Goal: Task Accomplishment & Management: Manage account settings

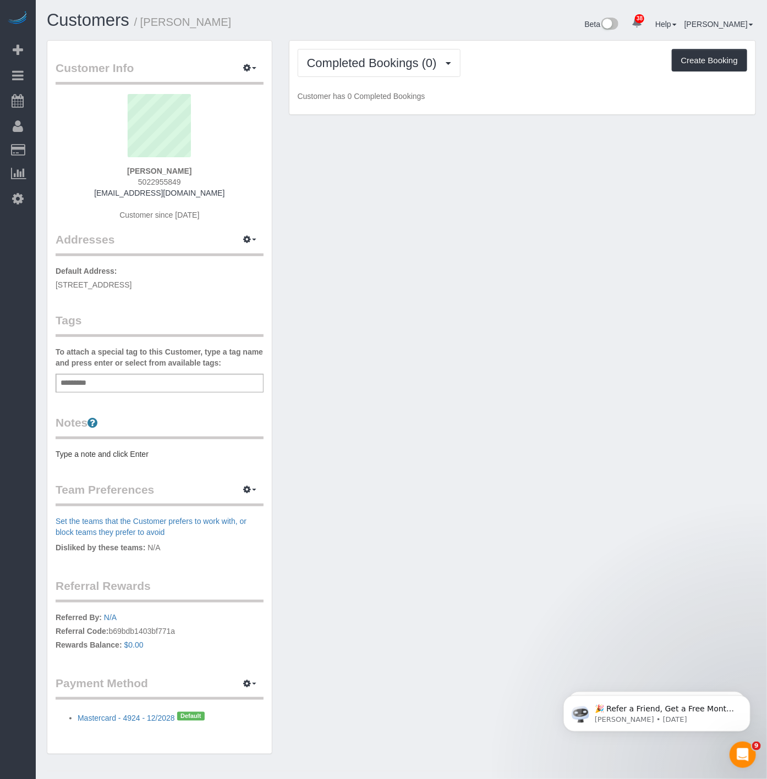
drag, startPoint x: 156, startPoint y: 288, endPoint x: 56, endPoint y: 287, distance: 99.6
click at [56, 287] on p "Default Address: 475 Kent Ave, Apt 909, Brooklyn, NY 11249" at bounding box center [160, 278] width 208 height 25
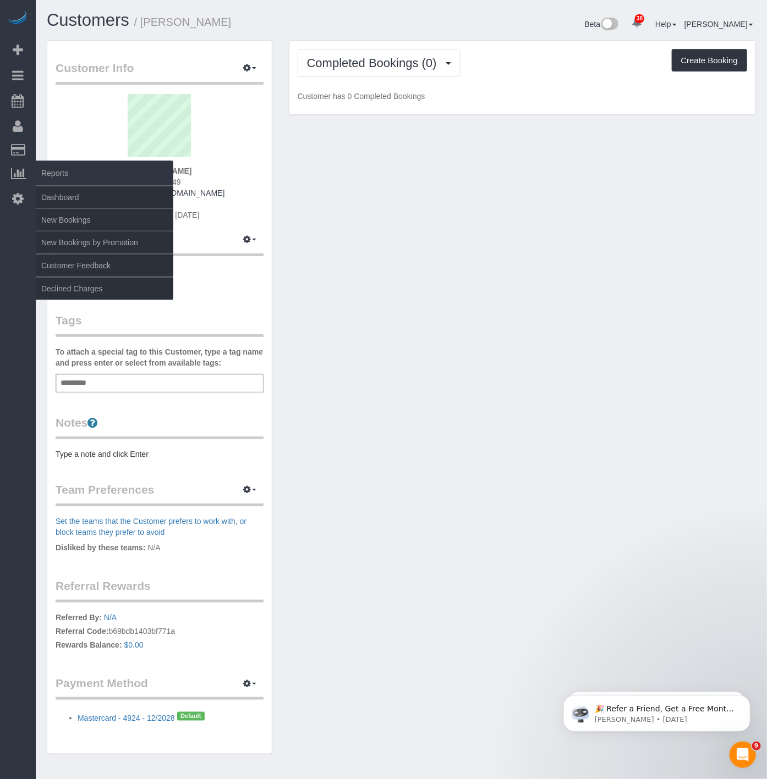
copy span "475 Kent Ave, Apt 909, Brooklyn, NY 11249"
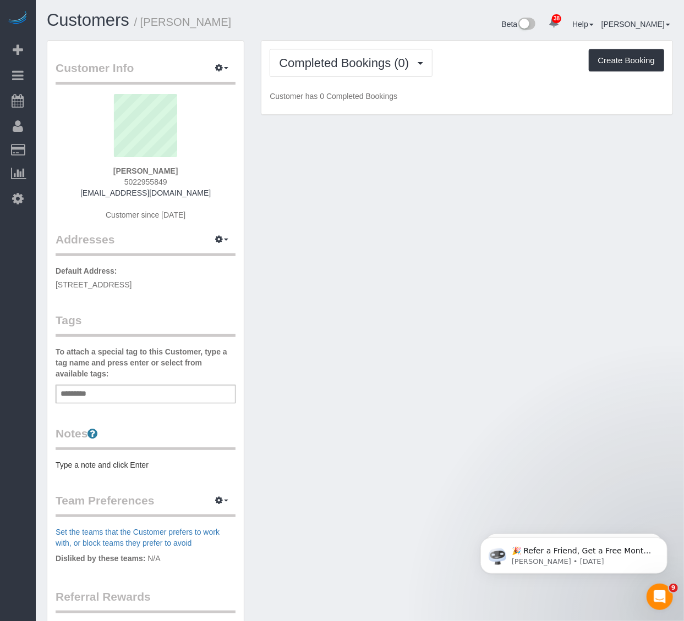
click at [194, 298] on div "Customer Info Edit Contact Info Send Message Email Preferences Special Sales Ta…" at bounding box center [145, 403] width 196 height 725
drag, startPoint x: 204, startPoint y: 284, endPoint x: 39, endPoint y: 284, distance: 165.0
click at [39, 284] on div "Customer Info Edit Contact Info Send Message Email Preferences Special Sales Ta…" at bounding box center [145, 408] width 214 height 737
copy span "475 Kent Ave, Apt 909, Brooklyn, NY 11249"
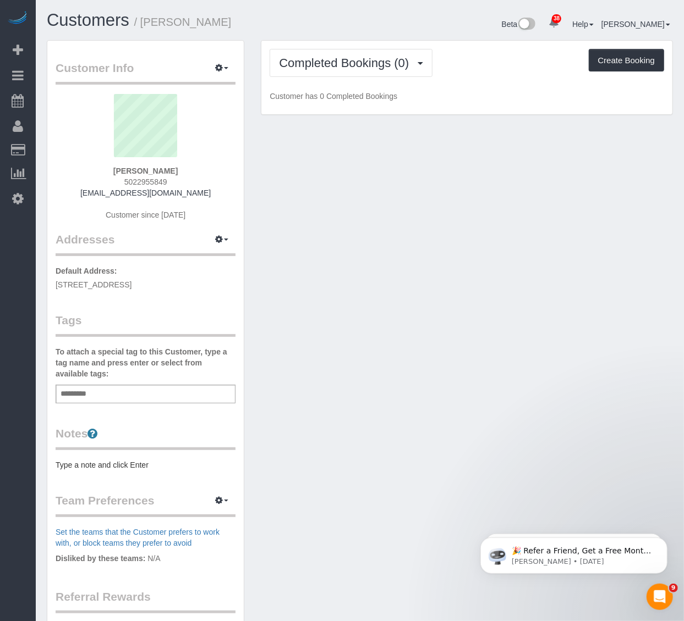
click at [91, 394] on input "text" at bounding box center [76, 394] width 37 height 14
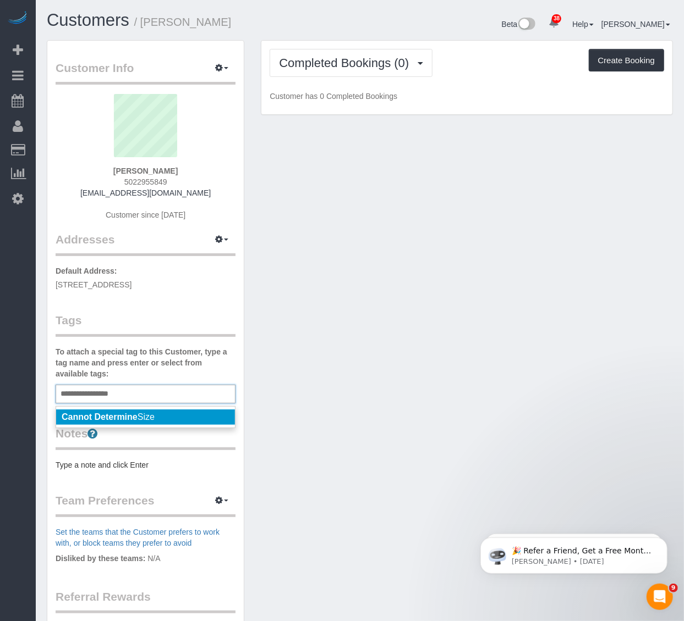
type input "**********"
click at [125, 420] on em "Cannot Determine" at bounding box center [100, 416] width 76 height 9
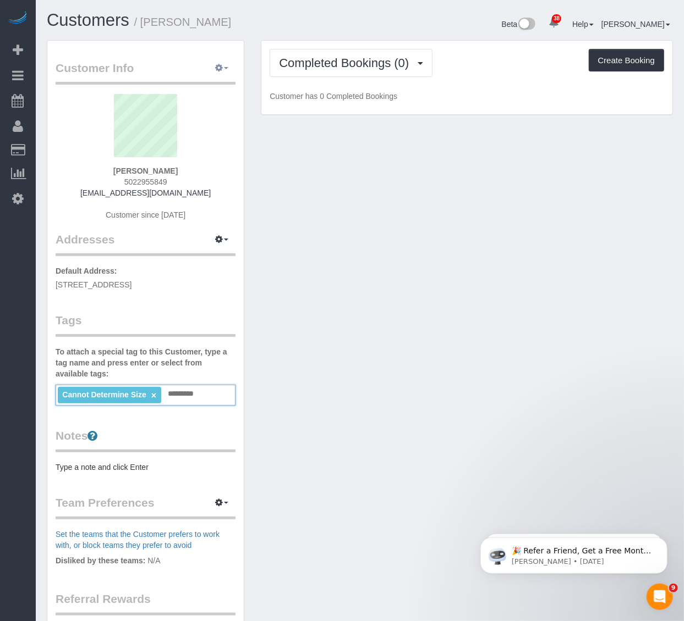
click at [218, 78] on legend "Customer Info Edit Contact Info Send Message Email Preferences Special Sales Ta…" at bounding box center [146, 72] width 180 height 25
click at [220, 64] on button "button" at bounding box center [221, 68] width 27 height 17
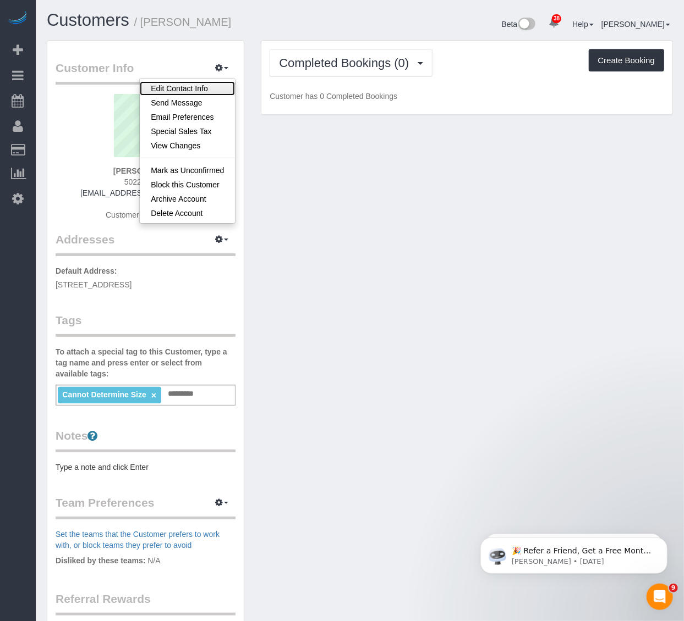
click at [204, 88] on link "Edit Contact Info" at bounding box center [187, 88] width 95 height 14
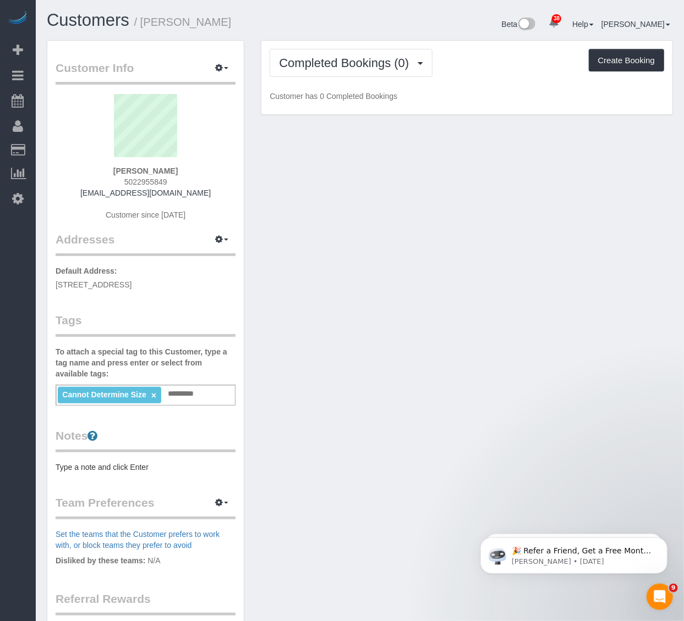
select select "NY"
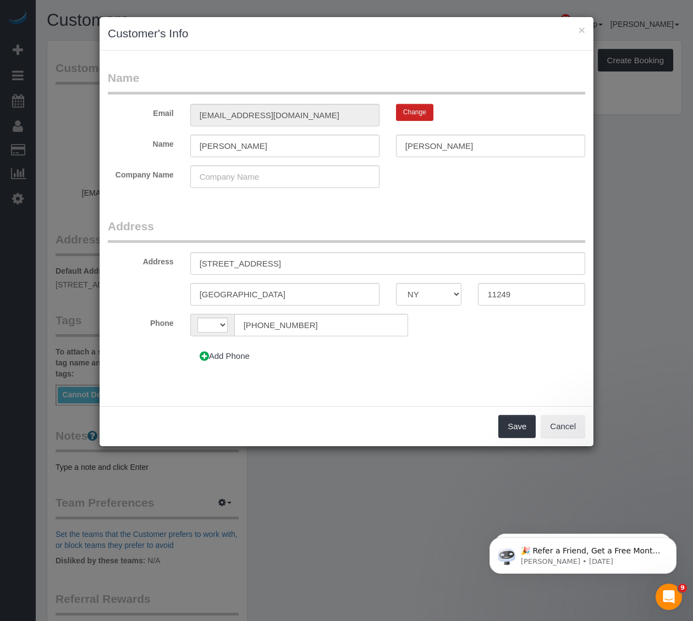
select select "string:US"
click at [247, 262] on input "475 Kent Ave, Apt 909" at bounding box center [387, 263] width 395 height 23
click at [277, 265] on input "475 Kent Avenue, Apt 909" at bounding box center [387, 263] width 395 height 23
type input "475 Kent Avenue, Apt. 909"
click at [513, 422] on button "Save" at bounding box center [516, 426] width 37 height 23
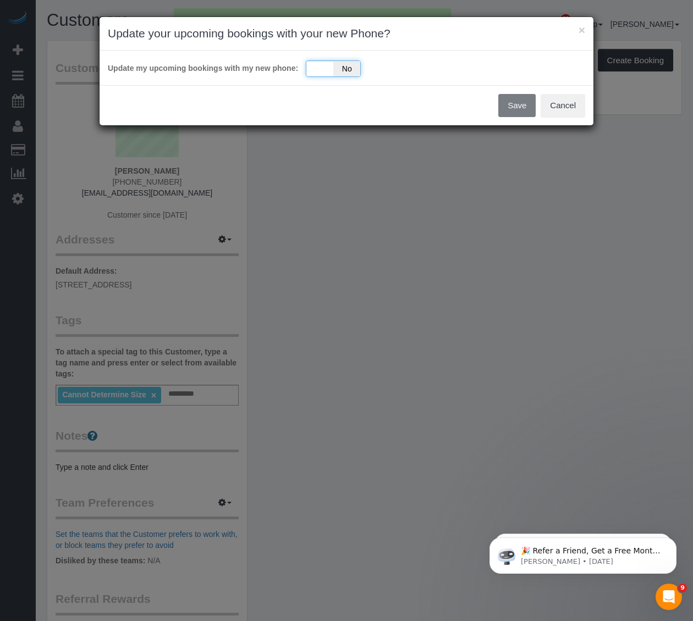
click at [329, 74] on div "Yes No" at bounding box center [333, 68] width 55 height 16
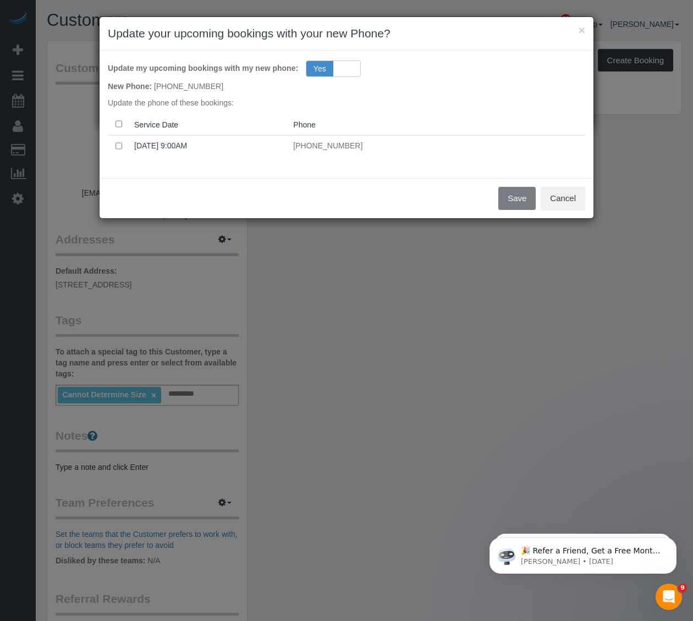
click at [116, 128] on th at bounding box center [119, 124] width 22 height 21
click at [573, 205] on button "Cancel" at bounding box center [563, 198] width 45 height 23
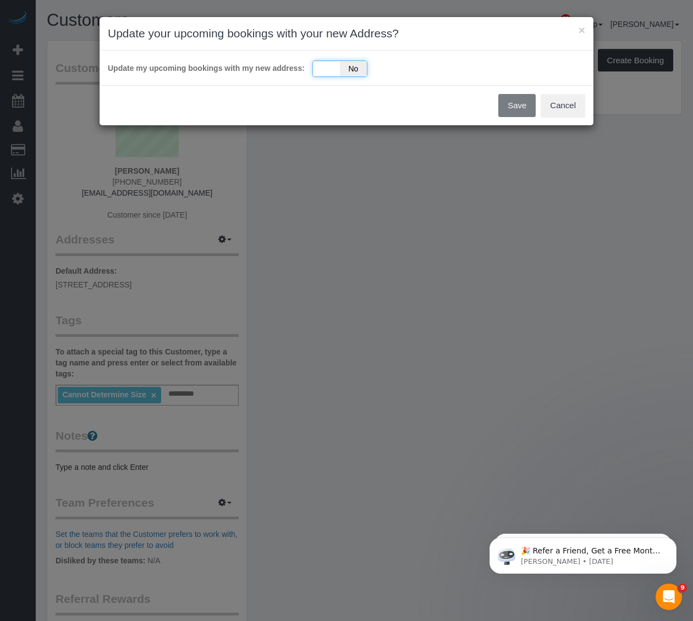
click at [341, 61] on span "No" at bounding box center [353, 68] width 27 height 15
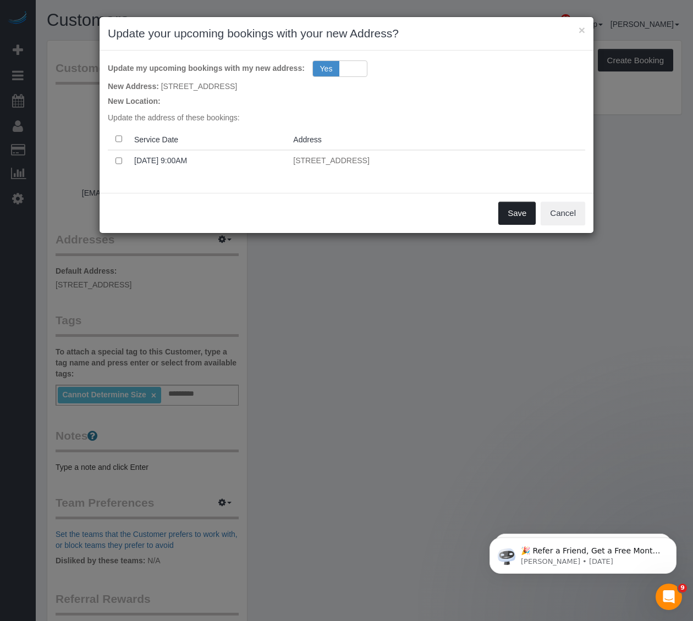
click at [519, 216] on button "Save" at bounding box center [516, 213] width 37 height 23
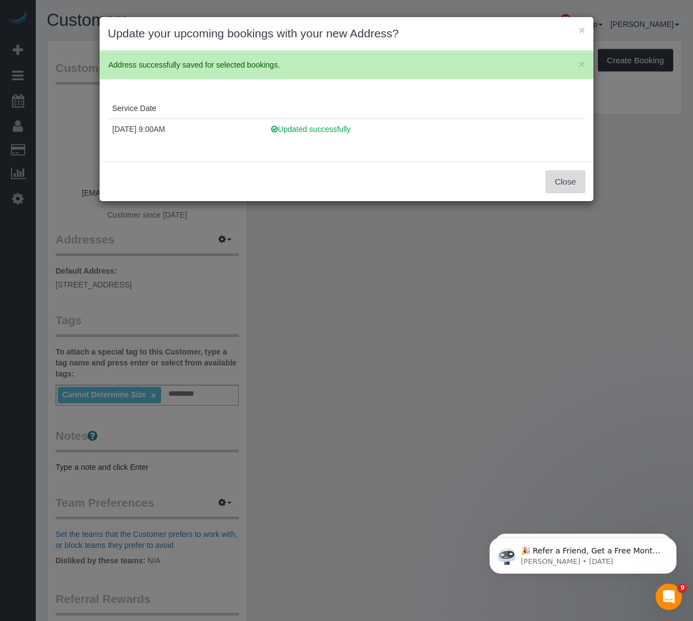
click at [570, 179] on button "Close" at bounding box center [566, 181] width 40 height 23
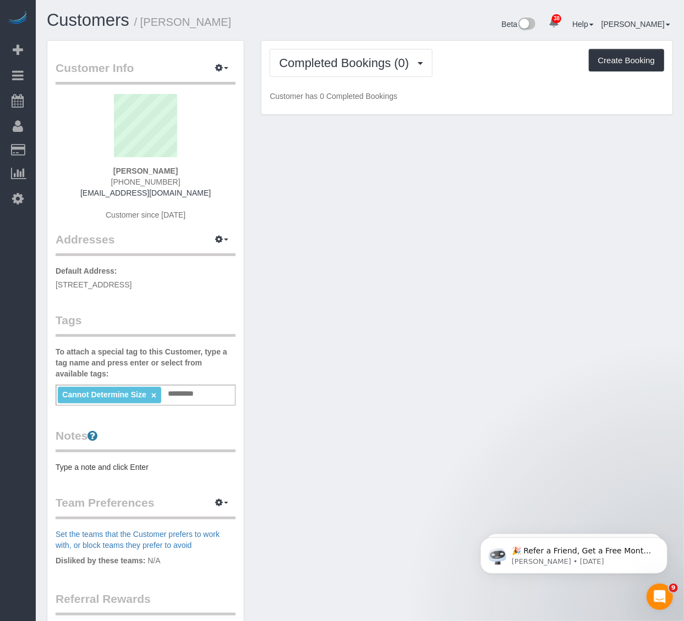
drag, startPoint x: 178, startPoint y: 172, endPoint x: 77, endPoint y: 169, distance: 100.7
click at [77, 169] on div "Caroline Peters (502) 295-5849 marycarolinepeters@gmail.com Customer since 2025" at bounding box center [146, 162] width 180 height 137
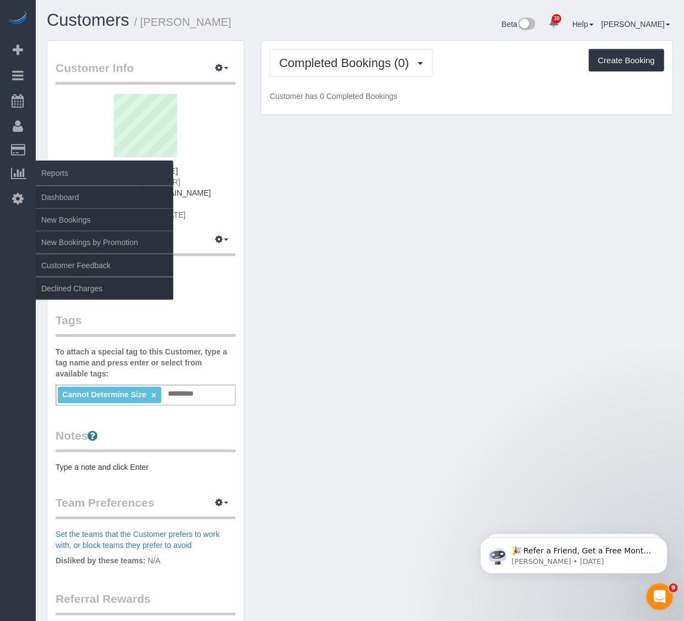
copy strong "Caroline Peters"
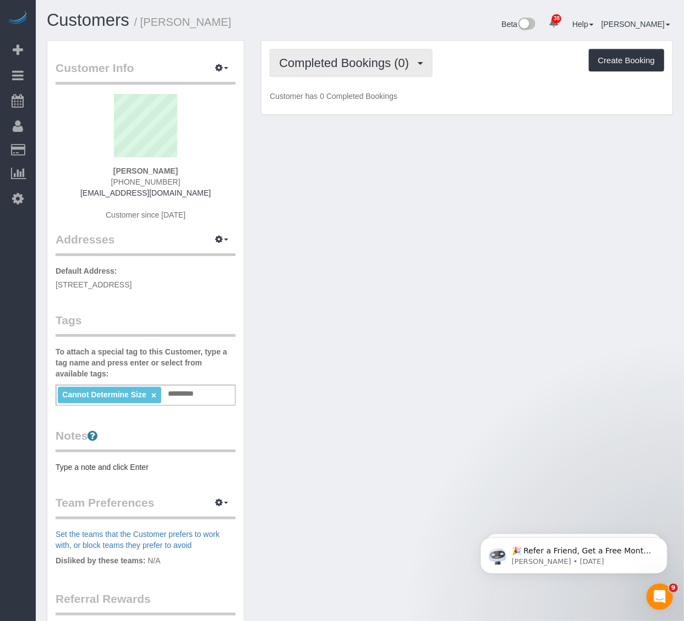
click at [398, 56] on button "Completed Bookings (0)" at bounding box center [350, 63] width 163 height 28
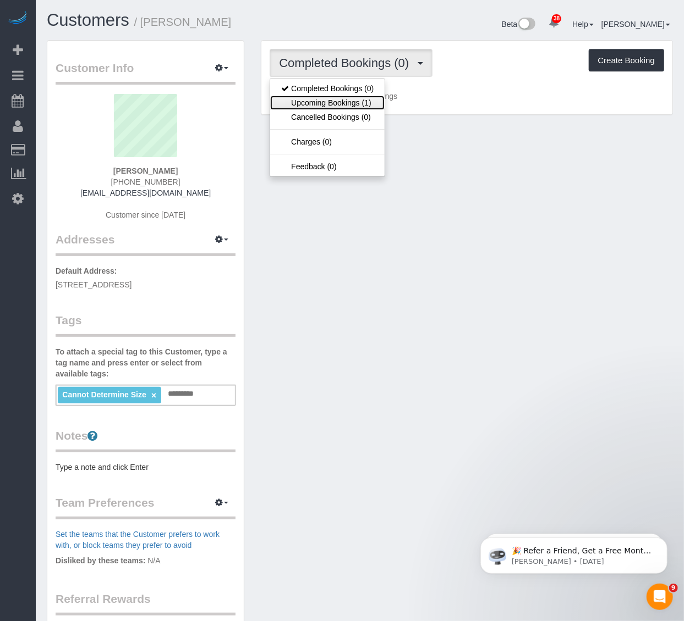
click at [339, 107] on link "Upcoming Bookings (1)" at bounding box center [327, 103] width 114 height 14
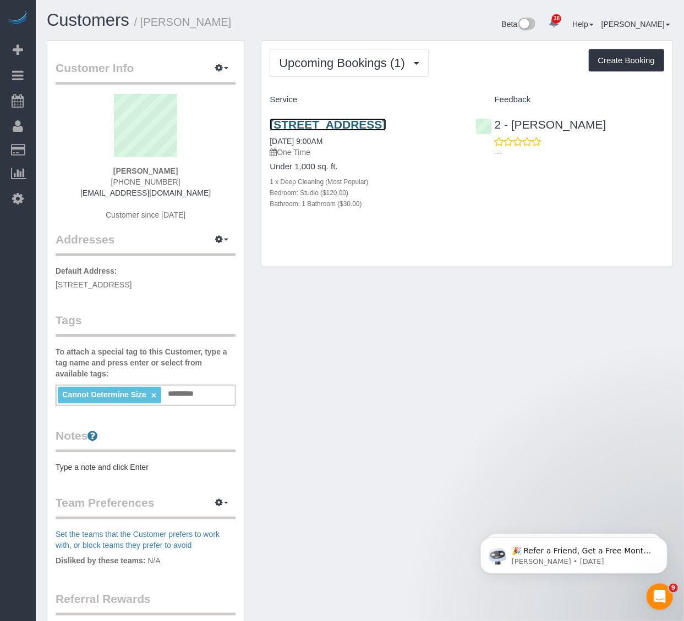
click at [331, 128] on link "475 Kent Avenue, Apt. 909, Brooklyn, NY 11249" at bounding box center [327, 124] width 116 height 13
drag, startPoint x: 217, startPoint y: 282, endPoint x: 41, endPoint y: 281, distance: 176.0
click at [41, 281] on div "Customer Info Edit Contact Info Send Message Email Preferences Special Sales Ta…" at bounding box center [145, 409] width 214 height 739
copy span "475 Kent Avenue, Apt. 909, Brooklyn, NY 11249"
click at [193, 403] on div "Cannot Determine Size × Add a tag" at bounding box center [146, 395] width 180 height 21
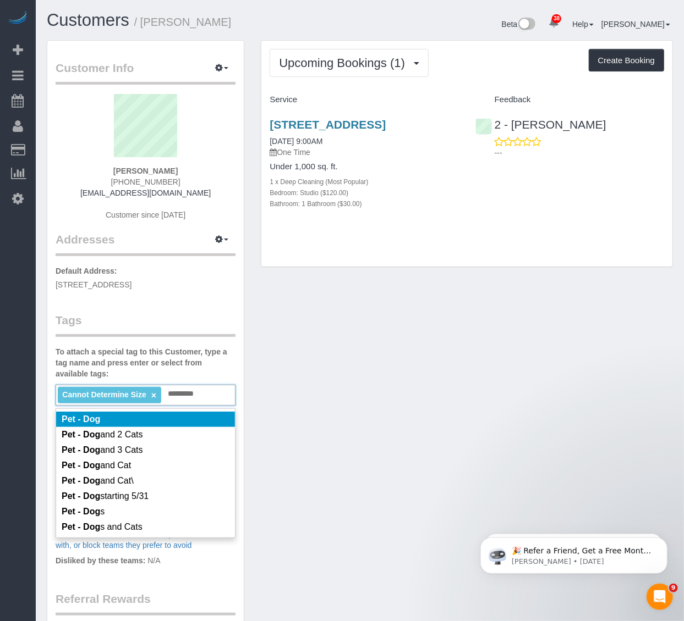
type input "*********"
click at [170, 419] on li "Pet - Dog" at bounding box center [145, 419] width 179 height 15
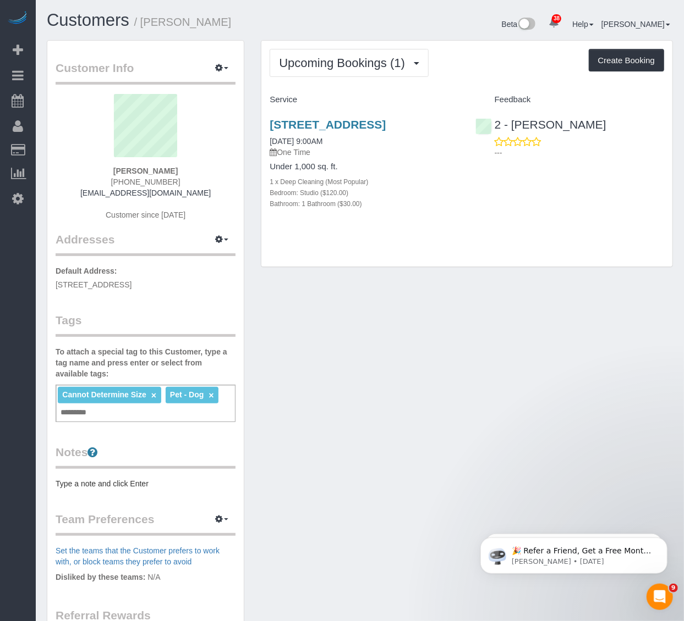
click at [372, 316] on div "Customer Info Edit Contact Info Send Message Email Preferences Special Sales Ta…" at bounding box center [359, 418] width 642 height 756
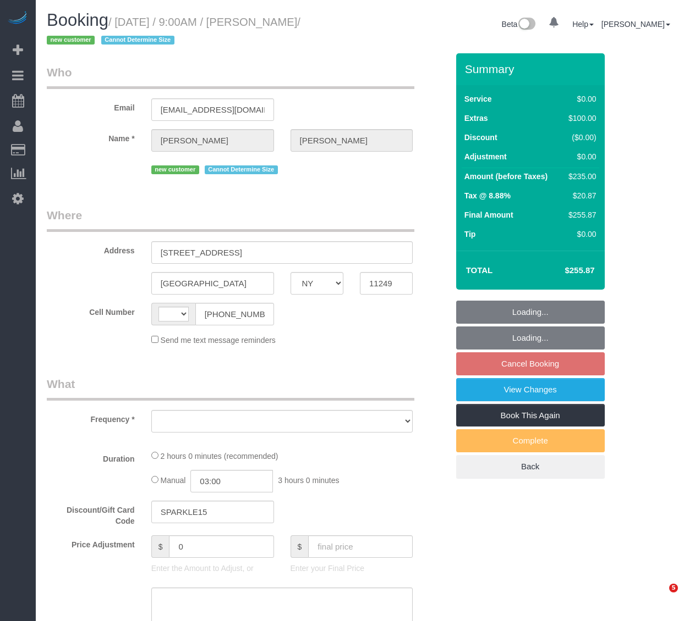
select select "NY"
select select "string:[GEOGRAPHIC_DATA]"
select select "number:57"
select select "number:71"
select select "number:13"
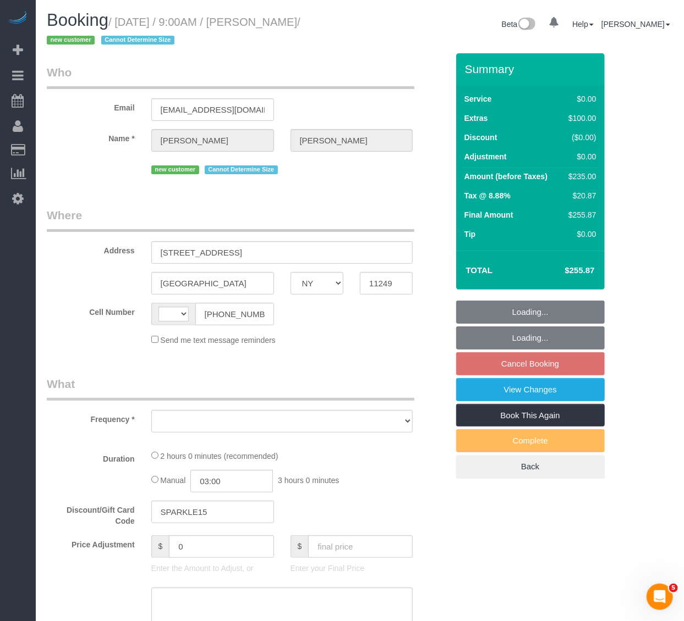
select select "number:5"
select select "object:964"
select select "spot2"
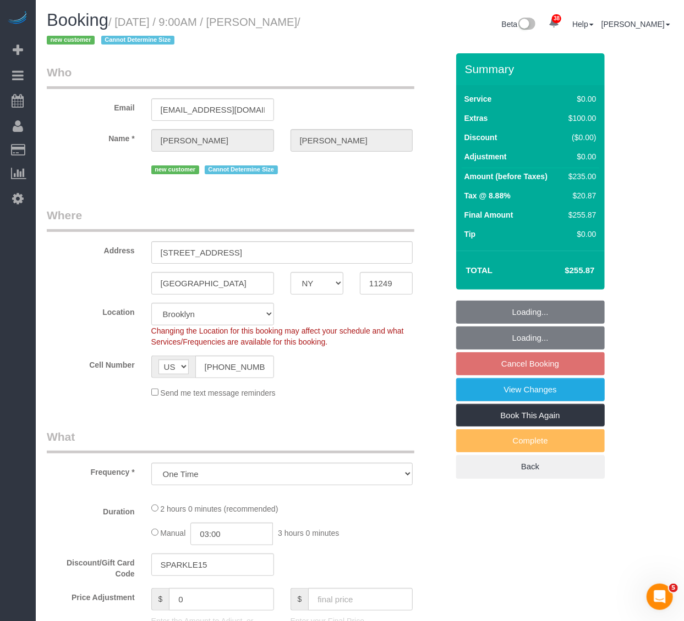
select select "string:stripe-pm_1SHCZs4VGloSiKo7sPd9Ohag"
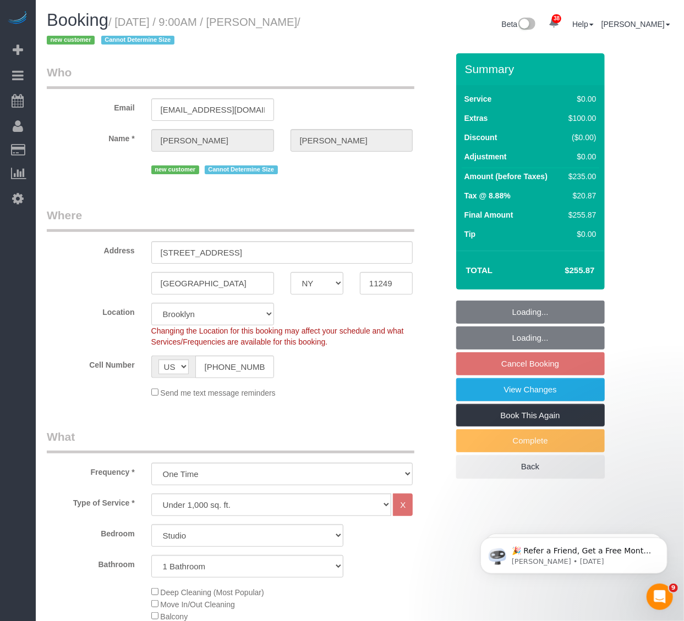
select select "object:1436"
select select "spot62"
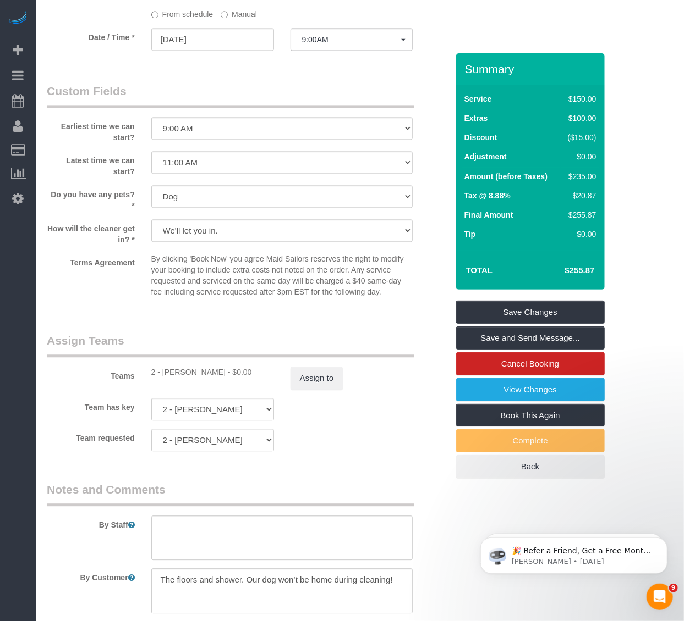
scroll to position [1153, 0]
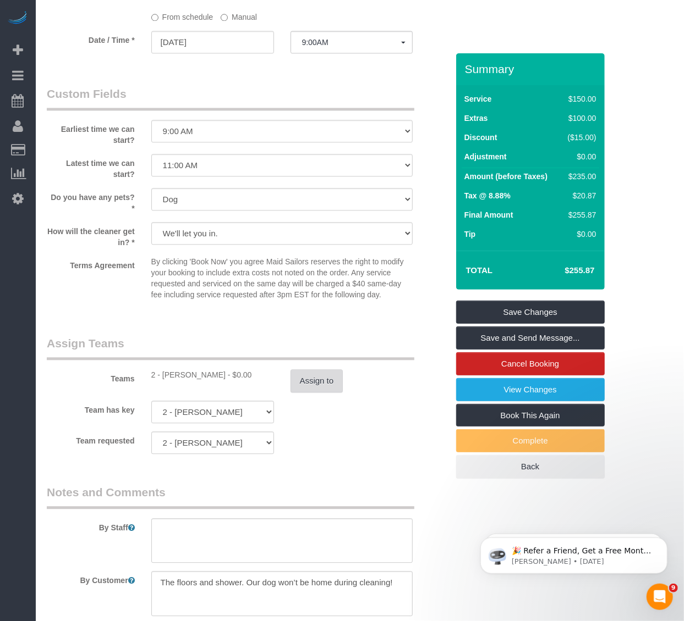
click at [319, 393] on button "Assign to" at bounding box center [316, 381] width 53 height 23
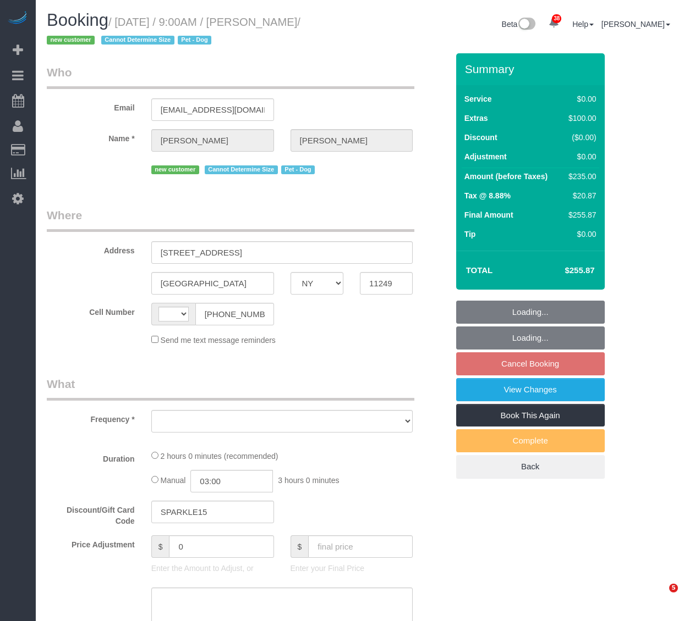
select select "NY"
select select "string:[GEOGRAPHIC_DATA]"
select select "string:stripe-pm_1SHCZs4VGloSiKo7sPd9Ohag"
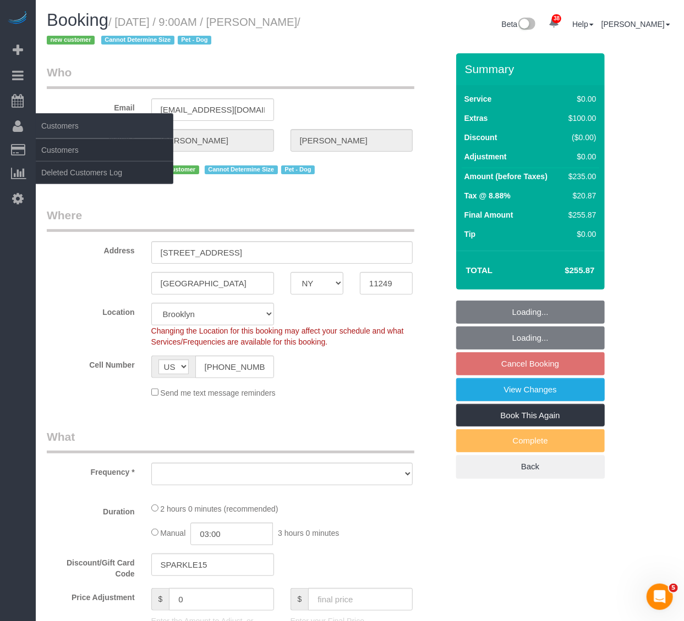
select select "spot2"
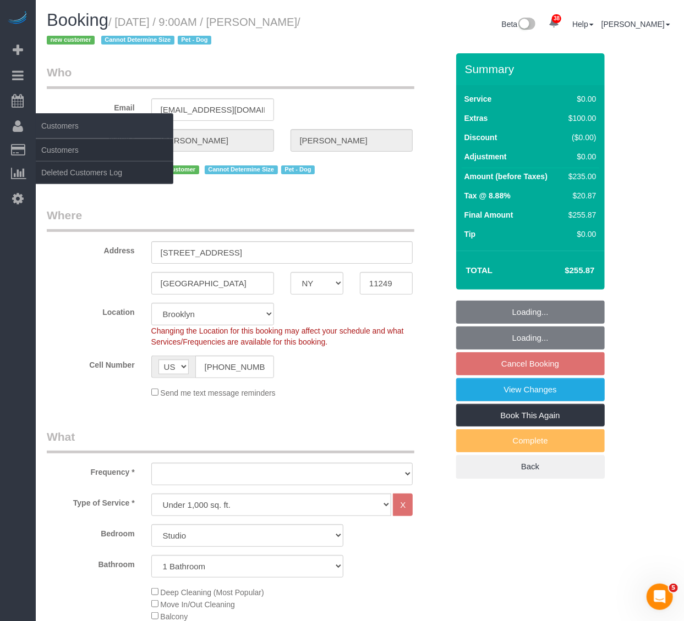
select select "object:1472"
select select "number:57"
select select "number:71"
select select "number:13"
select select "number:5"
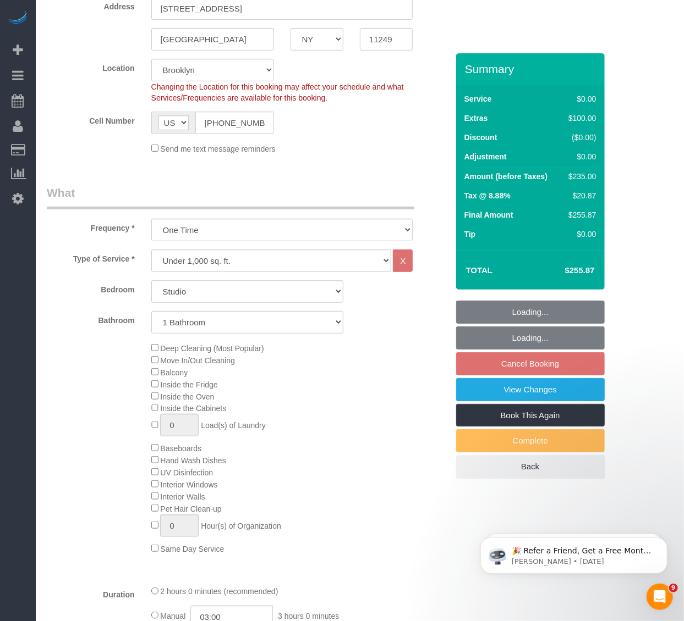
select select "object:1476"
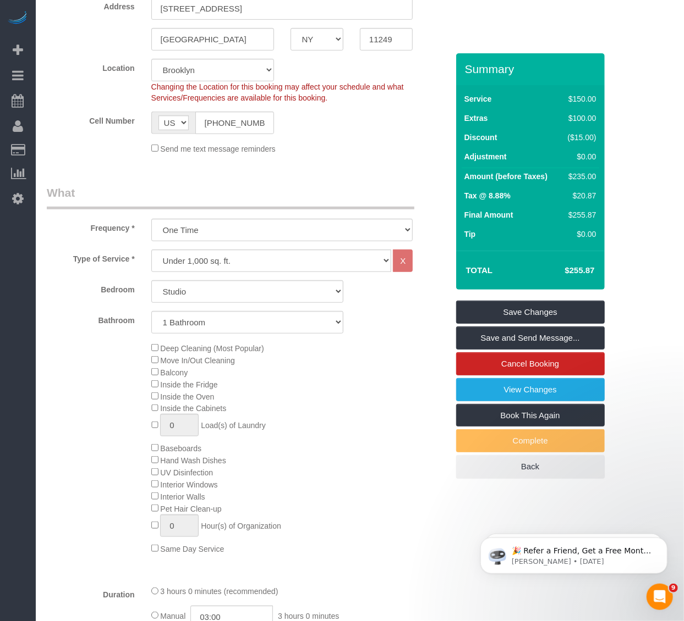
click at [157, 449] on div "Deep Cleaning (Most Popular) Move In/Out Cleaning Balcony Inside the Fridge Ins…" at bounding box center [299, 448] width 313 height 213
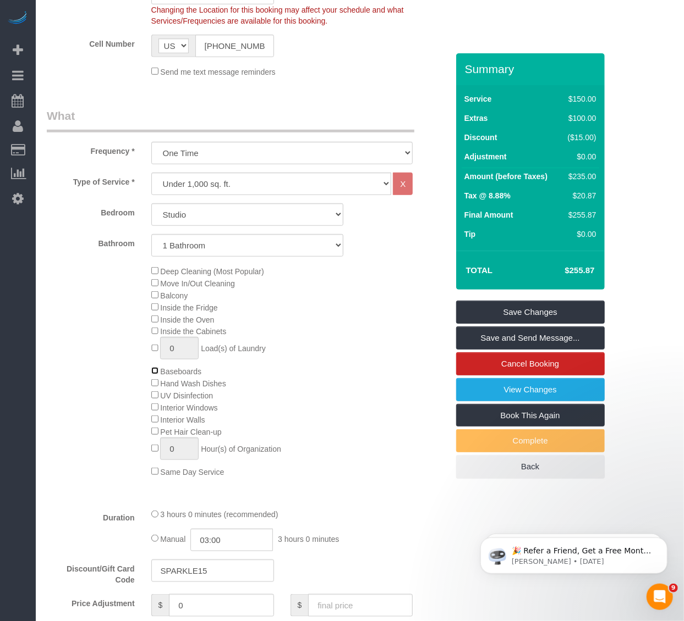
scroll to position [550, 0]
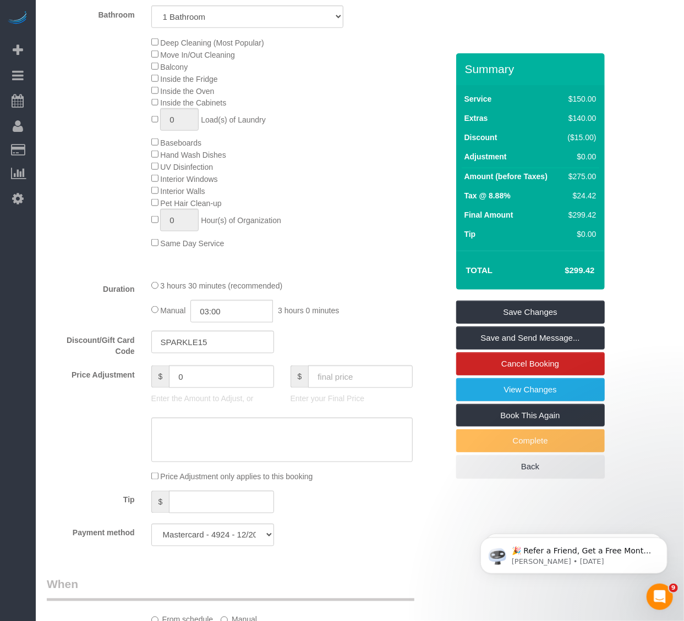
click at [156, 292] on div "3 hours 30 minutes (recommended)" at bounding box center [282, 286] width 262 height 12
click at [152, 292] on div "3 hours 30 minutes (recommended)" at bounding box center [282, 286] width 262 height 12
select select "spot62"
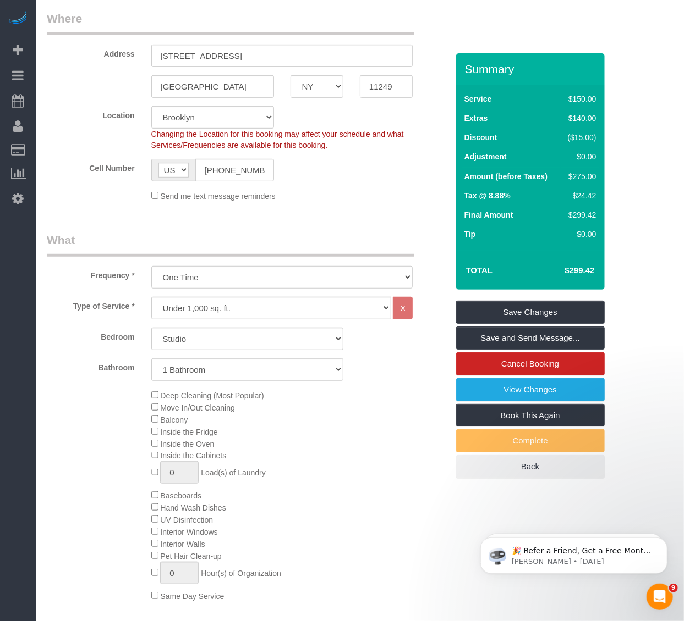
scroll to position [244, 0]
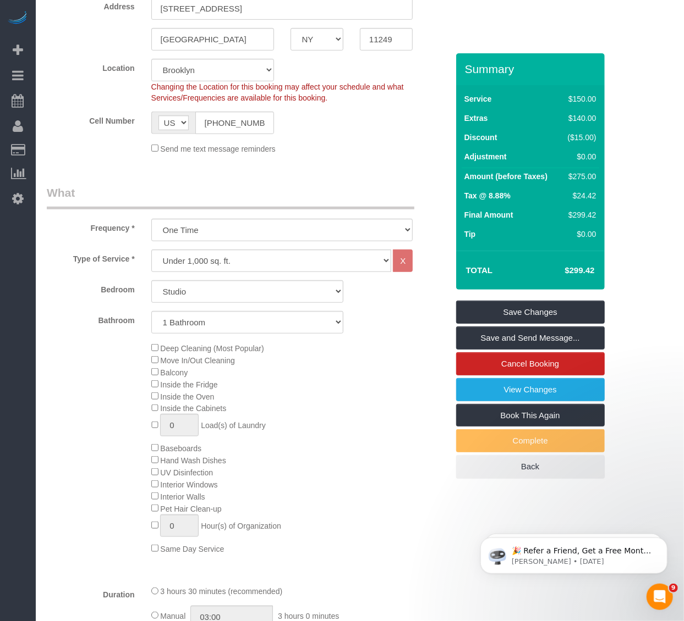
click at [583, 266] on h4 "$299.42" at bounding box center [562, 270] width 63 height 9
copy h4 "299.42"
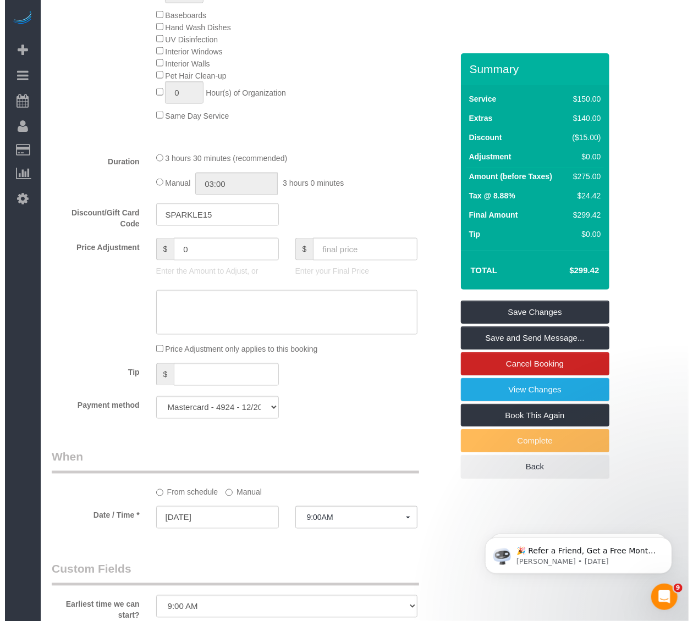
scroll to position [916, 0]
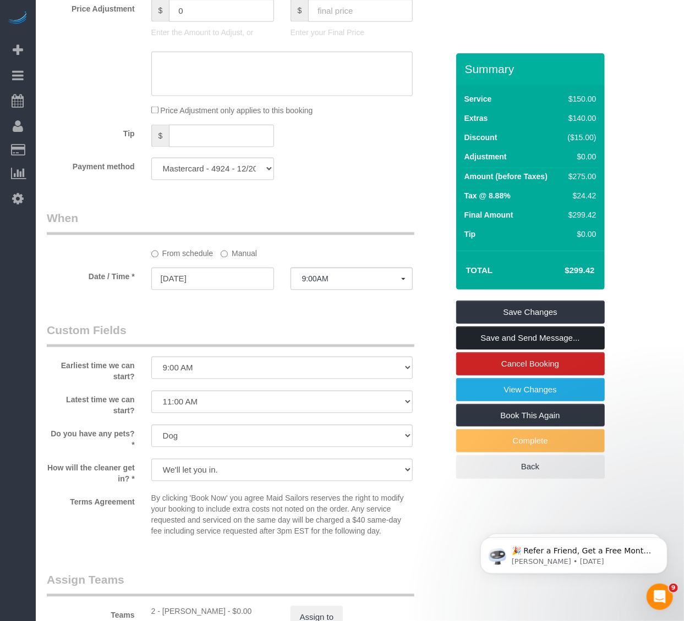
click at [483, 333] on link "Save and Send Message..." at bounding box center [530, 338] width 148 height 23
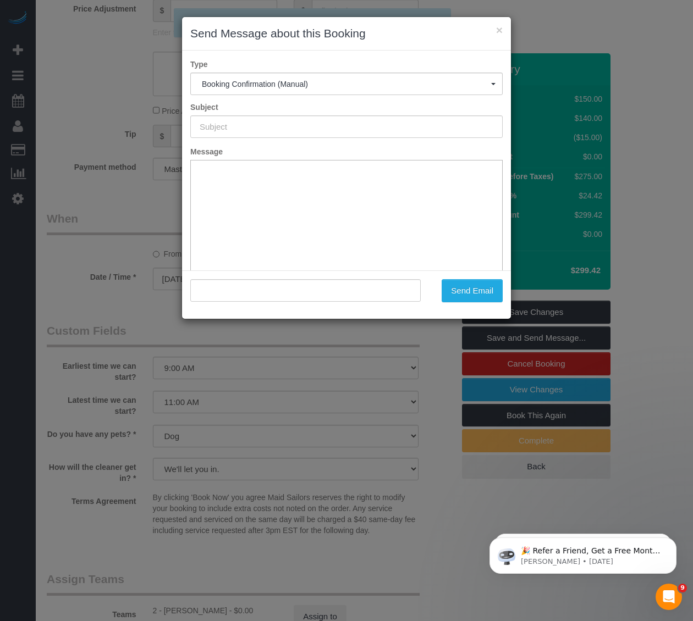
type input "Cleaning Confirmed for 10/13/2025 at 9:00am"
type input ""Caroline Peters" <marycarolinepeters@gmail.com>"
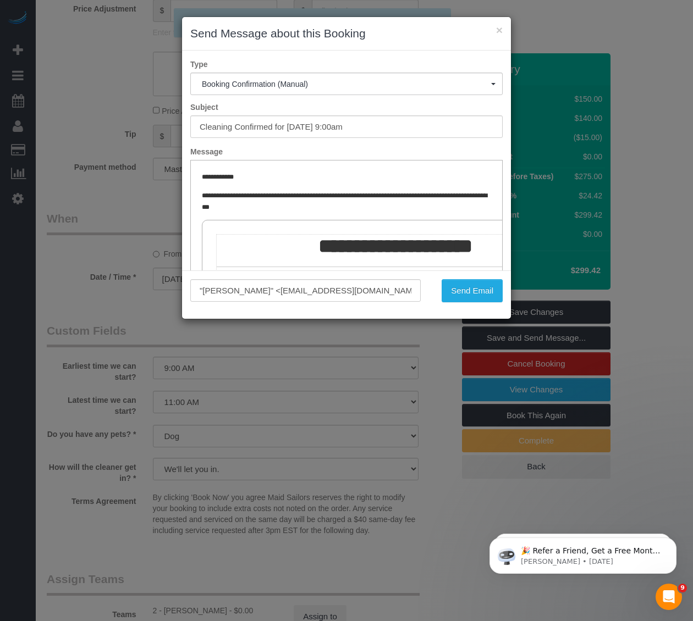
scroll to position [0, 0]
click at [470, 290] on button "Send Email" at bounding box center [472, 290] width 61 height 23
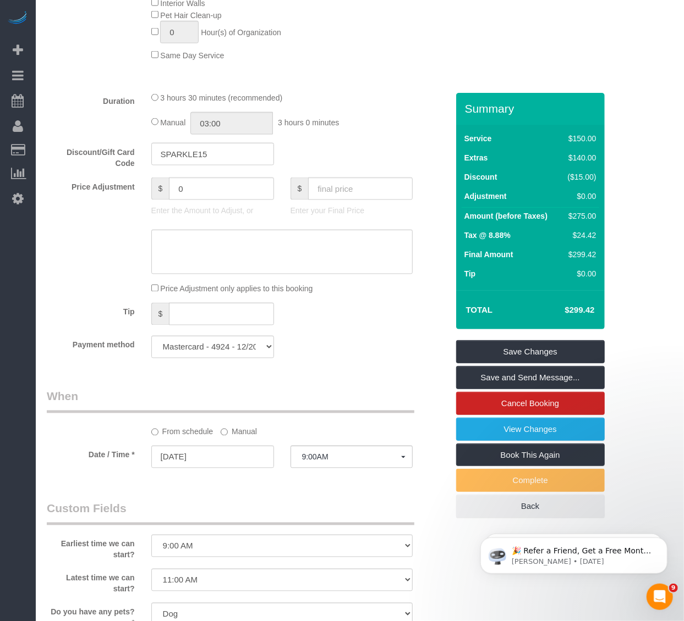
scroll to position [712, 0]
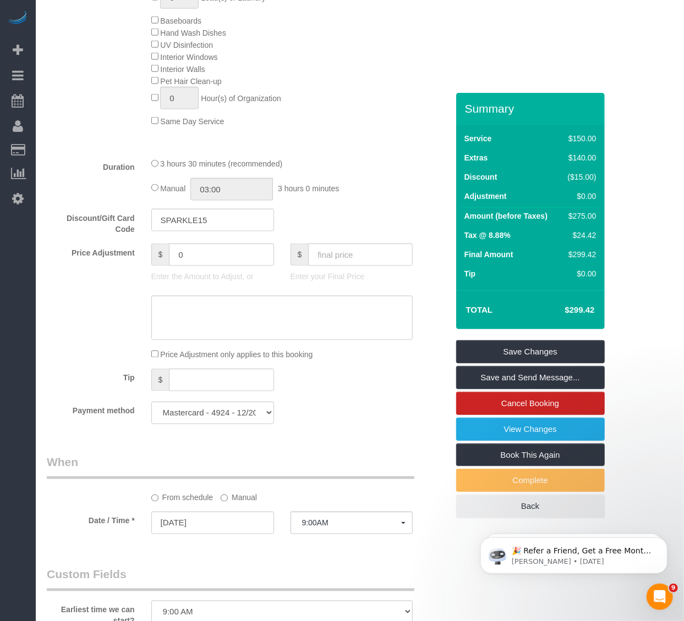
click at [327, 52] on div "Deep Cleaning (Most Popular) Move In/Out Cleaning Balcony Inside the Fridge Ins…" at bounding box center [299, 20] width 313 height 213
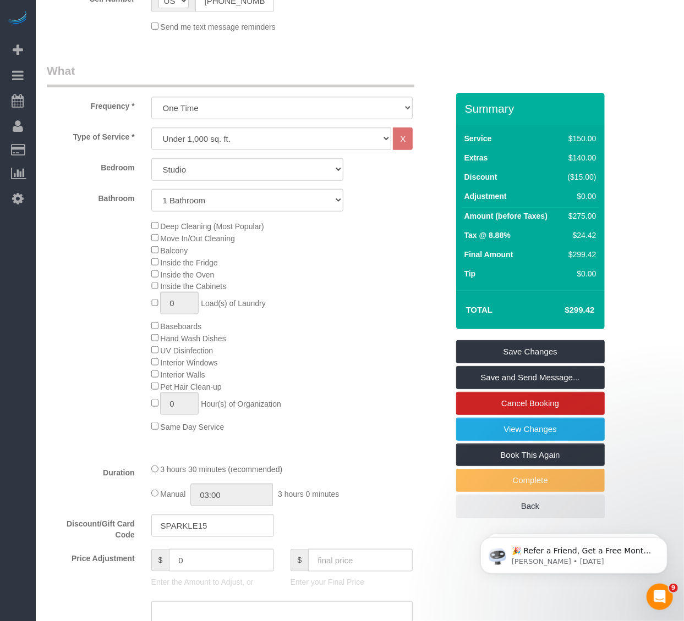
scroll to position [101, 0]
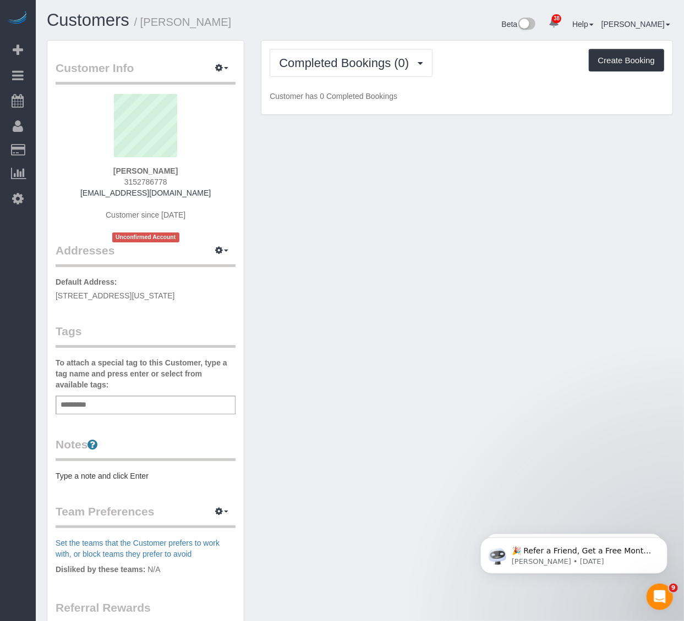
drag, startPoint x: 228, startPoint y: 293, endPoint x: 47, endPoint y: 281, distance: 181.3
click at [47, 281] on div "Customer Info Edit Contact Info Send Message Email Preferences Special Sales Ta…" at bounding box center [145, 409] width 196 height 736
copy p "Default Address: [STREET_ADDRESS][US_STATE]"
click at [80, 476] on pre "Type a note and click Enter" at bounding box center [146, 476] width 180 height 11
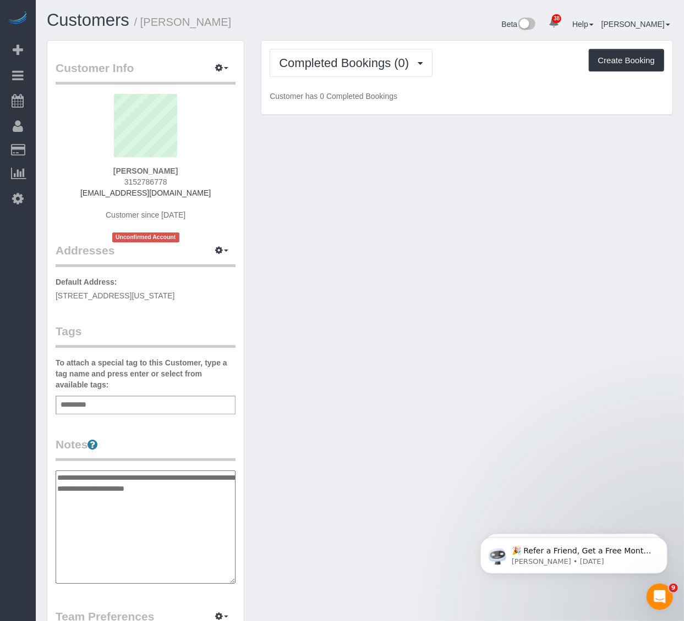
type textarea "**********"
click at [88, 404] on input "text" at bounding box center [76, 405] width 37 height 14
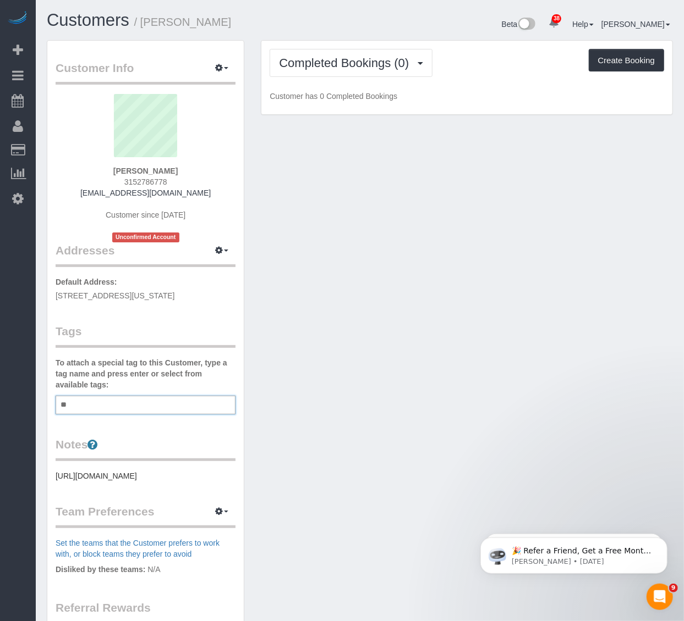
type input "***"
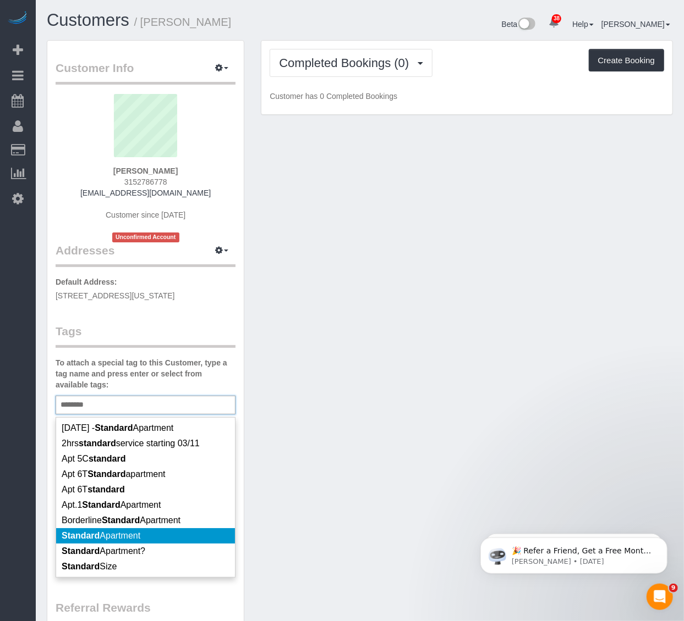
type input "********"
click at [95, 529] on li "Standard Apartment" at bounding box center [145, 536] width 179 height 15
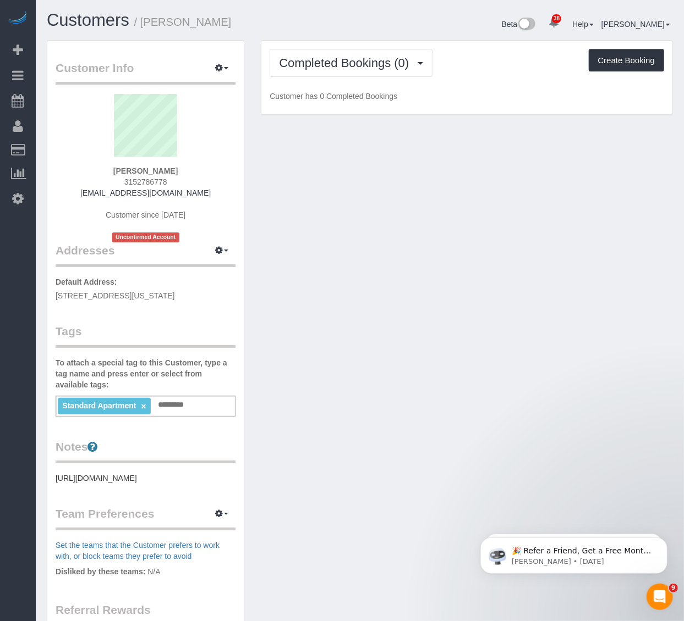
click at [221, 484] on pre "https://www.zillow.com/homedetails/9-W-31st-St-APT-14F-New-York-NY-10001/212288…" at bounding box center [146, 478] width 180 height 11
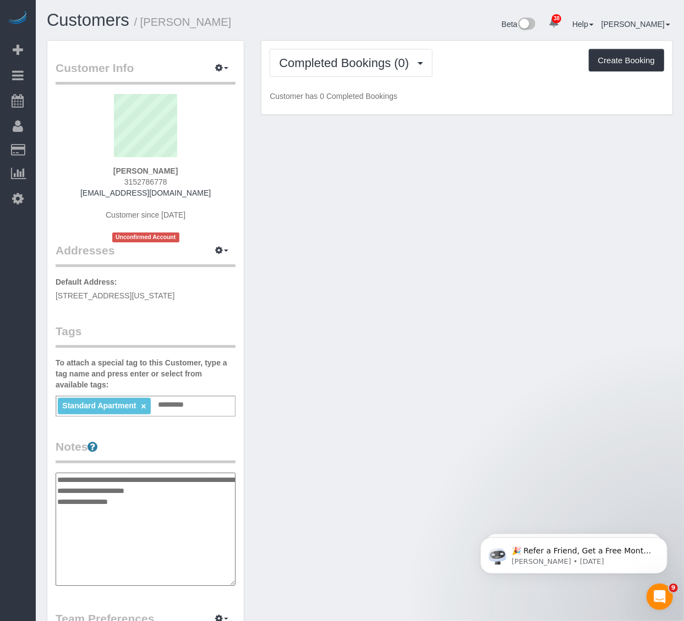
type textarea "**********"
drag, startPoint x: 367, startPoint y: 335, endPoint x: 350, endPoint y: 284, distance: 54.3
click at [367, 333] on div "Customer Info Edit Contact Info Send Message Email Preferences Special Sales Ta…" at bounding box center [359, 467] width 642 height 855
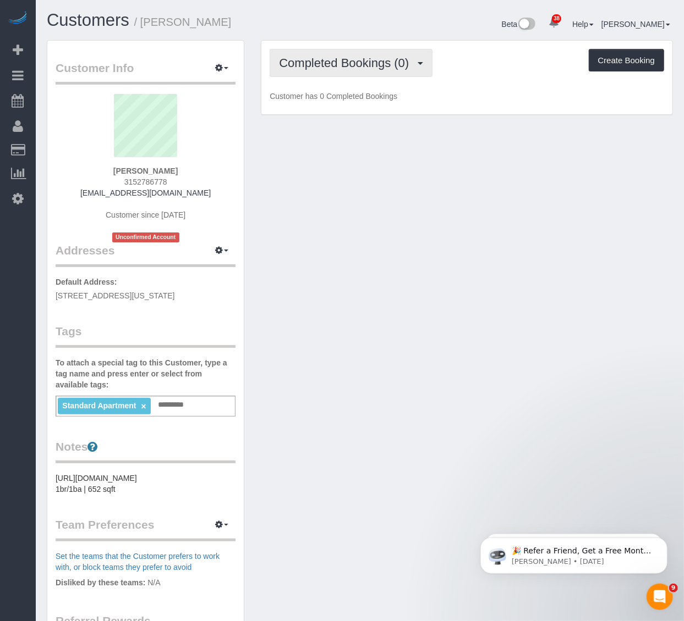
click at [288, 68] on span "Completed Bookings (0)" at bounding box center [346, 63] width 135 height 14
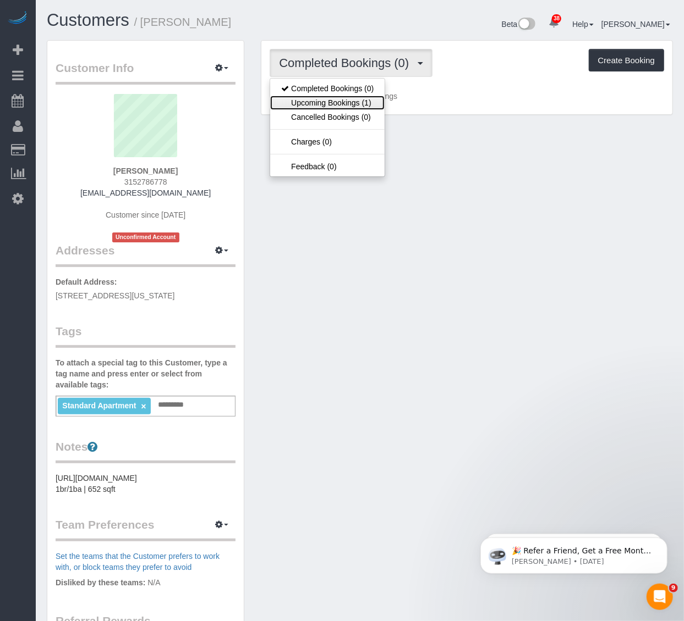
click at [293, 102] on link "Upcoming Bookings (1)" at bounding box center [327, 103] width 114 height 14
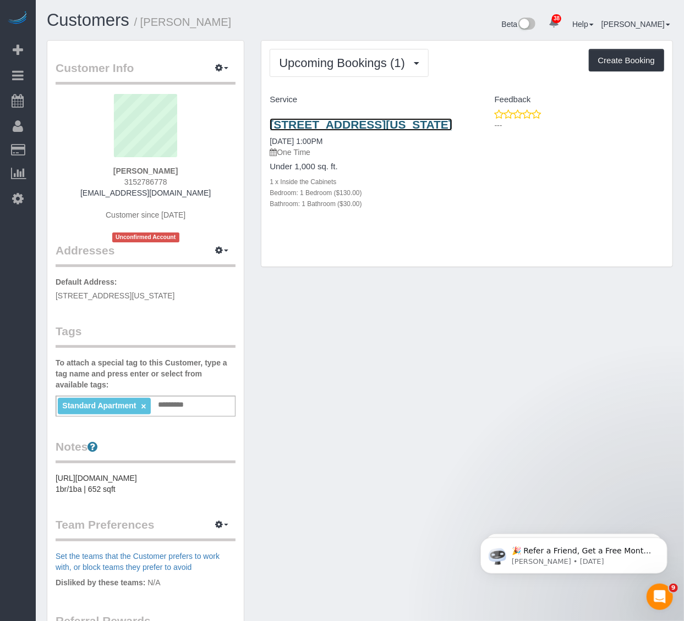
click at [382, 125] on link "[STREET_ADDRESS][US_STATE]" at bounding box center [360, 124] width 183 height 13
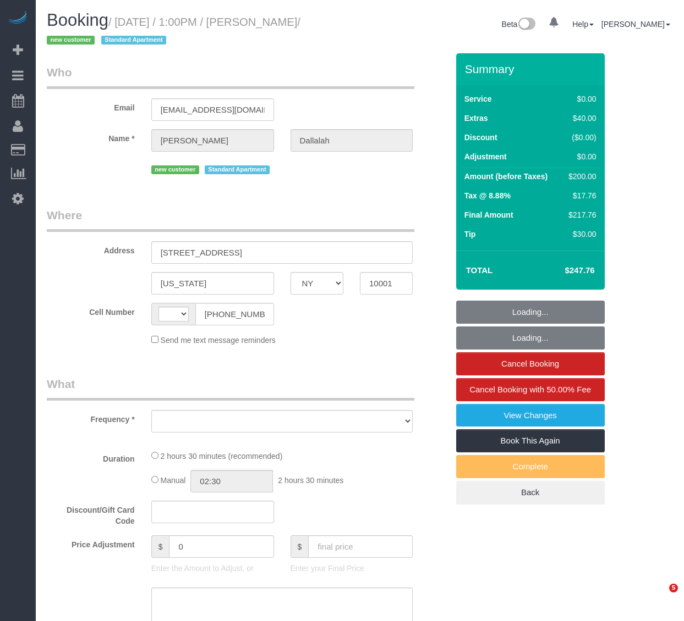
select select "NY"
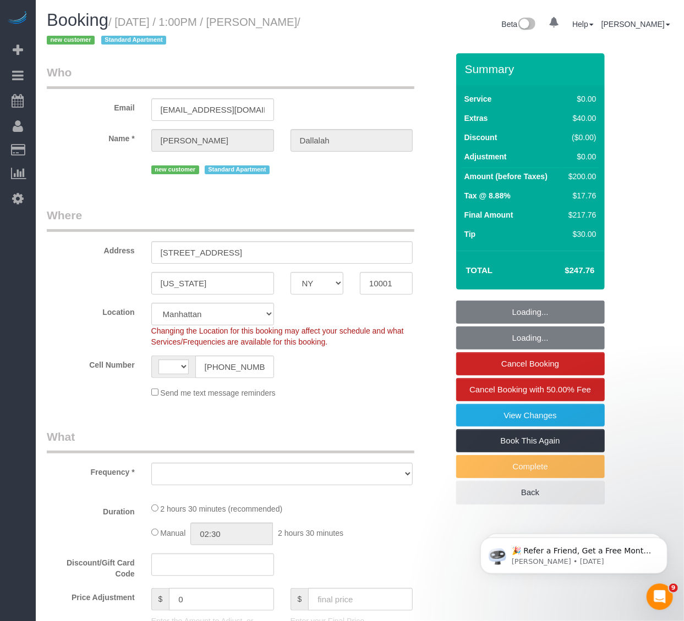
scroll to position [33, 0]
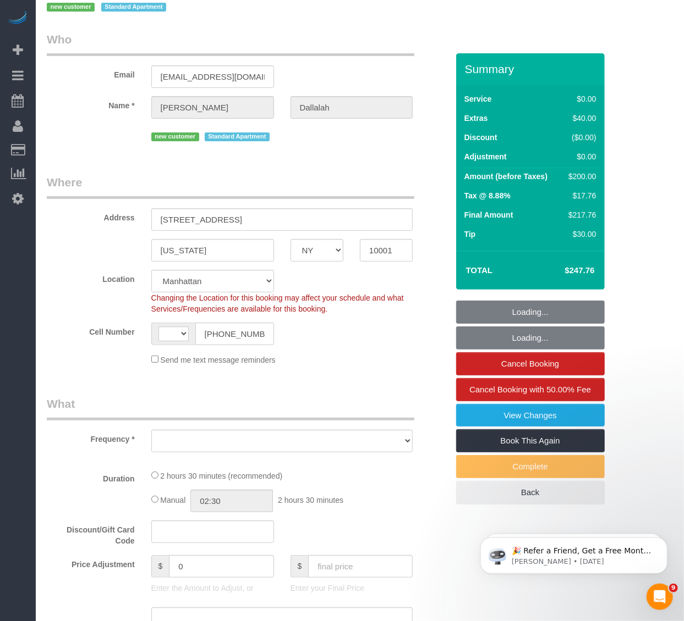
select select "string:[GEOGRAPHIC_DATA]"
select select "object:847"
select select "string:stripe-pm_1SHDjA4VGloSiKo74QYaEjw8"
select select "1"
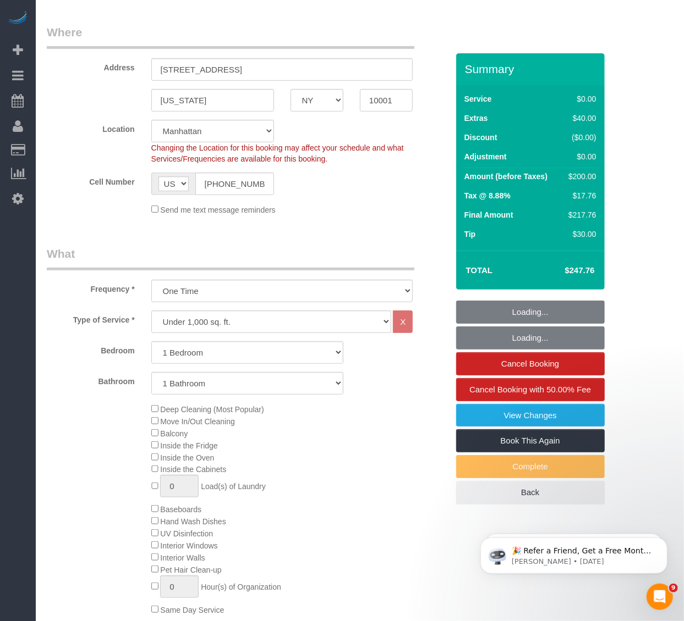
select select "spot1"
select select "number:59"
select select "number:73"
select select "number:15"
select select "number:6"
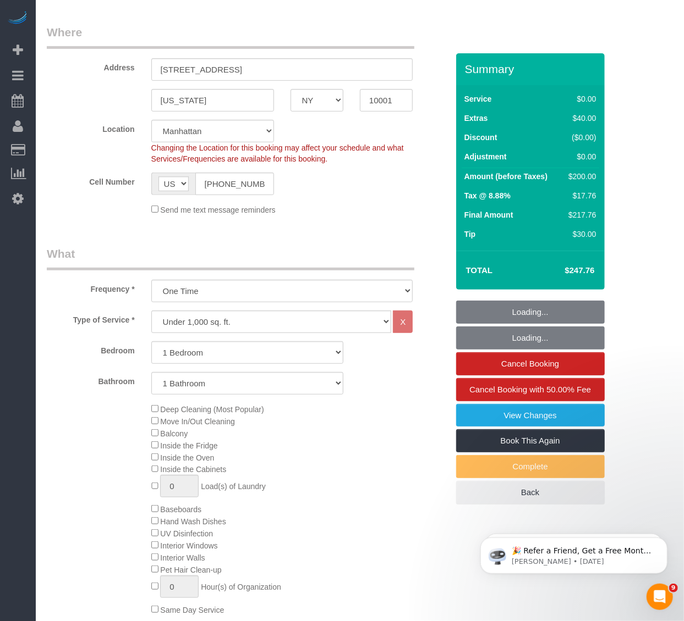
select select "1"
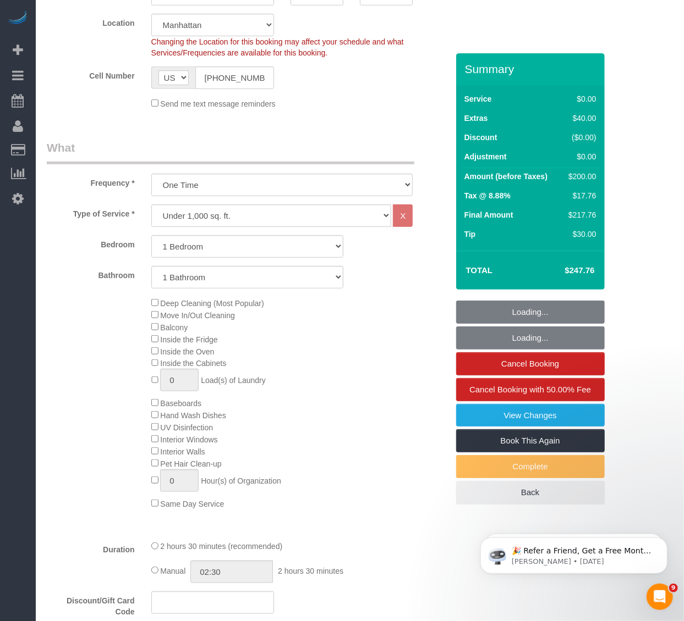
select select "object:1548"
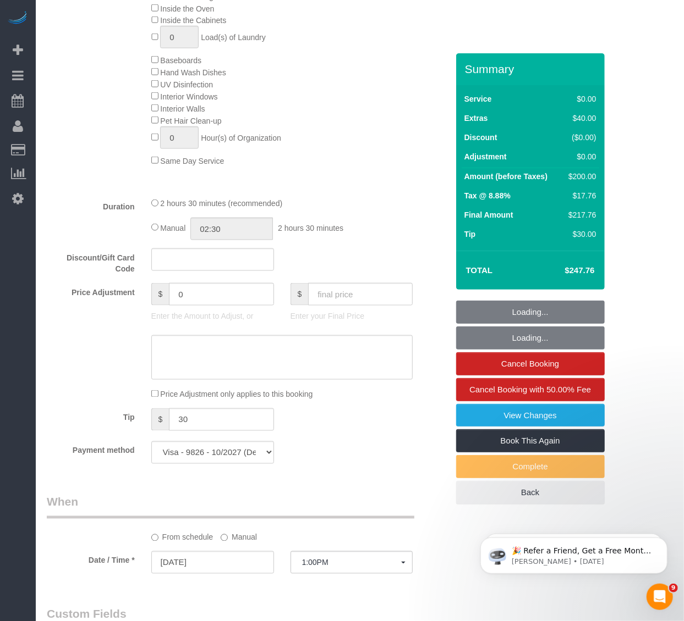
scroll to position [794, 0]
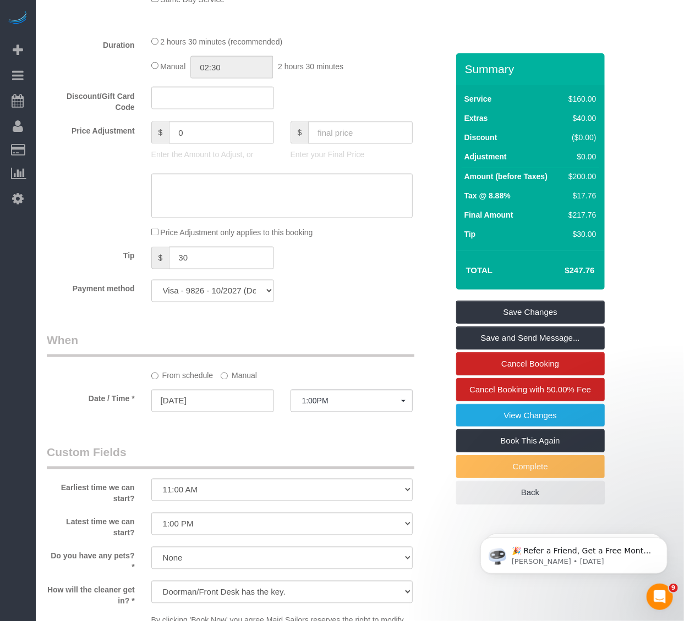
click at [377, 239] on div "Price Adjustment only applies to this booking" at bounding box center [282, 233] width 278 height 12
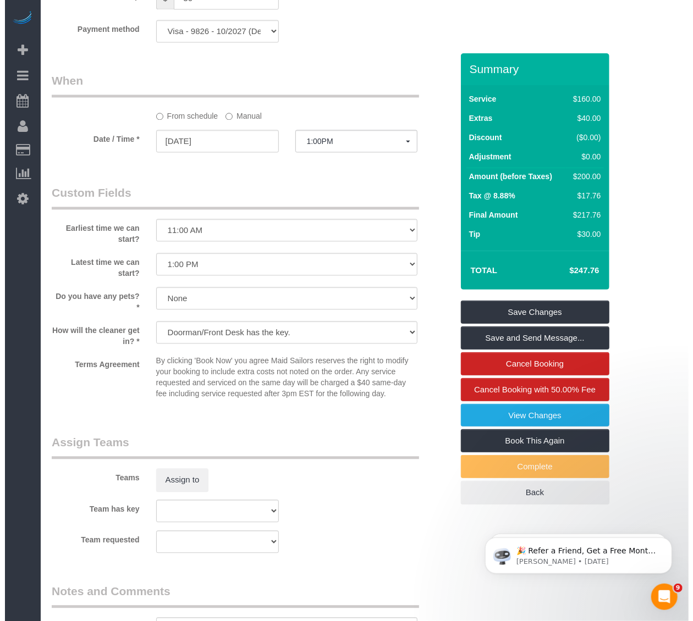
scroll to position [1100, 0]
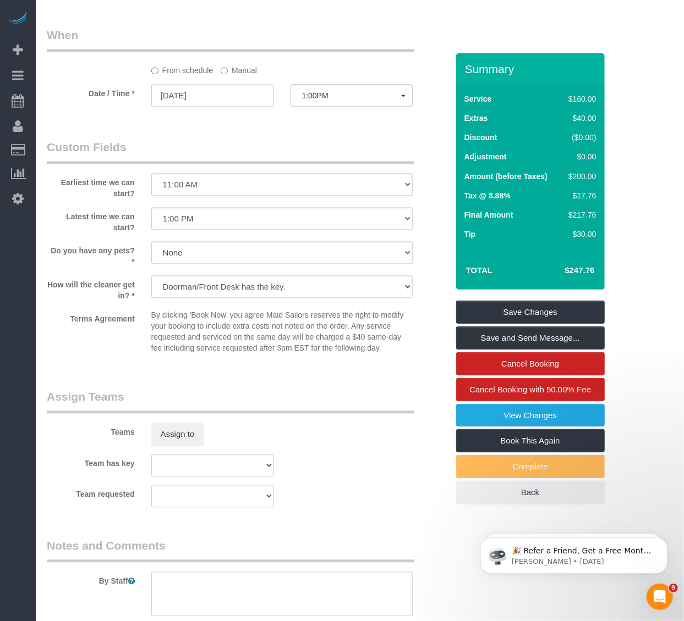
click at [136, 431] on div "Teams Assign to" at bounding box center [246, 417] width 417 height 57
click at [200, 446] on button "Assign to" at bounding box center [177, 434] width 53 height 23
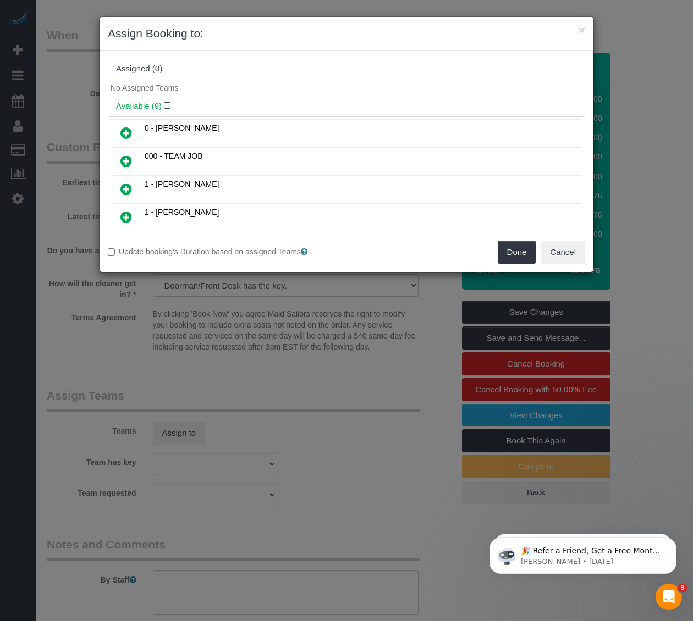
click at [203, 85] on div "No Assigned Teams" at bounding box center [346, 88] width 477 height 16
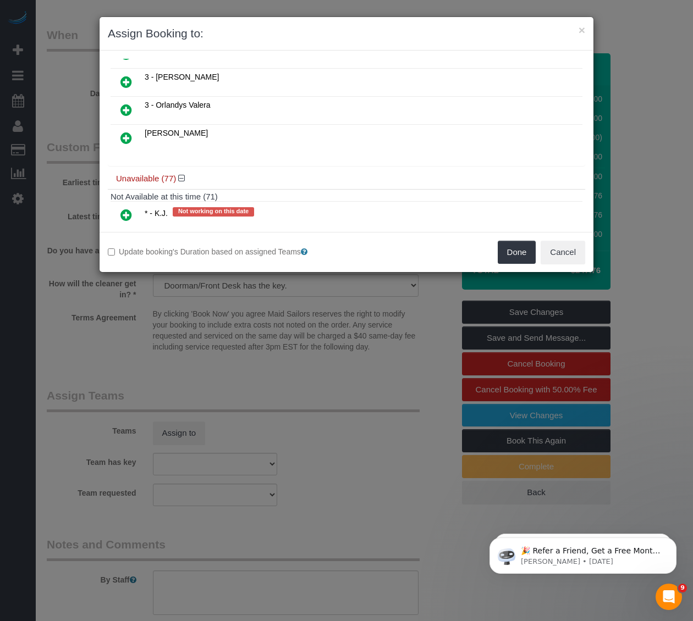
scroll to position [244, 0]
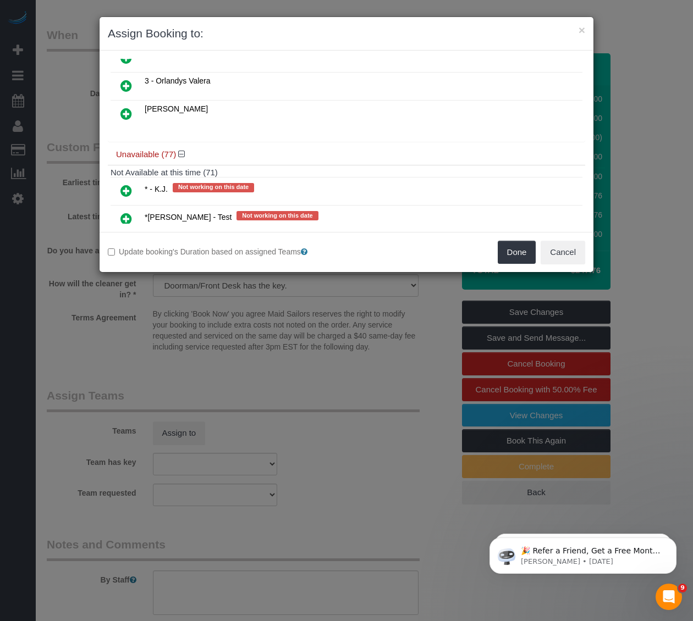
click at [128, 190] on icon at bounding box center [126, 190] width 12 height 13
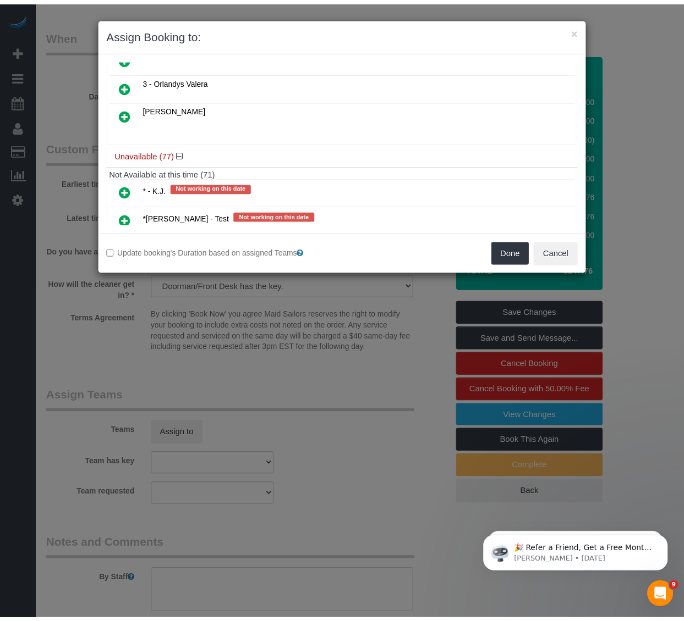
scroll to position [271, 0]
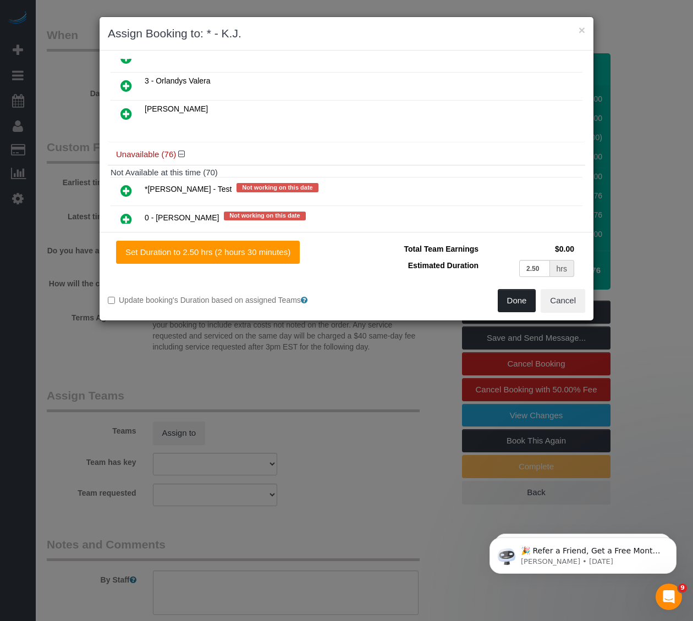
click at [520, 306] on button "Done" at bounding box center [517, 300] width 38 height 23
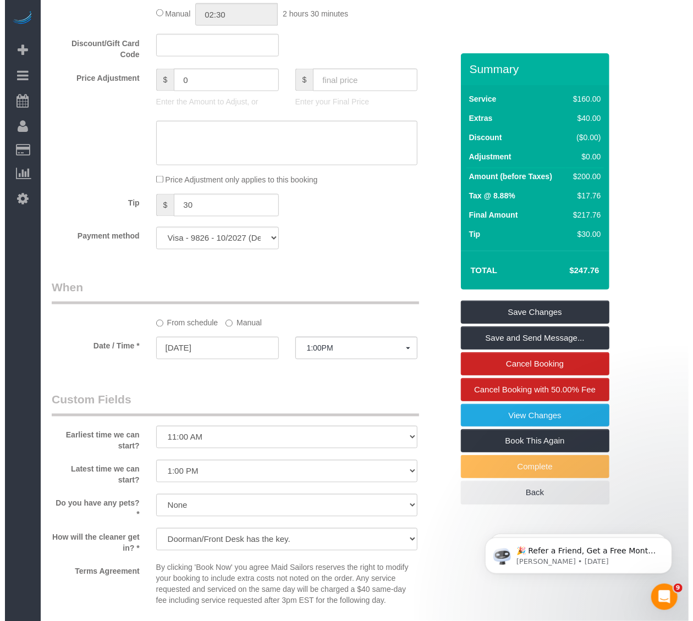
scroll to position [977, 0]
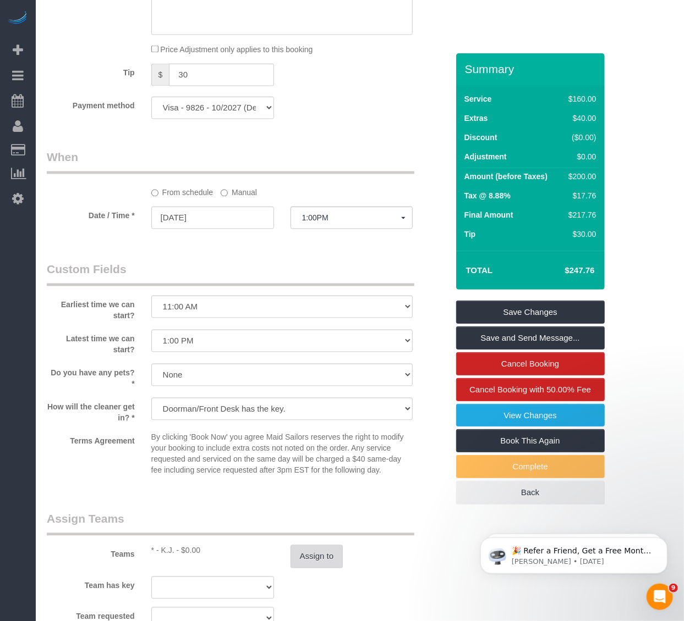
click at [328, 568] on button "Assign to" at bounding box center [316, 557] width 53 height 23
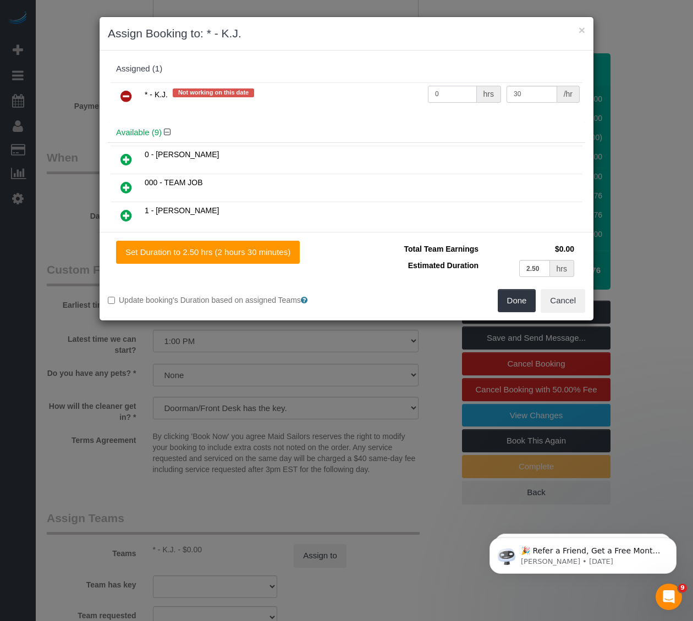
drag, startPoint x: 434, startPoint y: 92, endPoint x: 405, endPoint y: 87, distance: 29.6
click at [405, 87] on tr "* - K.J. Not working on this date 0 hrs 30 /hr" at bounding box center [347, 96] width 472 height 28
type input "2.5"
click at [413, 116] on div "* - K.J. Not working on this date 2.5 hrs 30 /hr" at bounding box center [346, 101] width 477 height 43
click at [520, 297] on button "Done" at bounding box center [517, 300] width 38 height 23
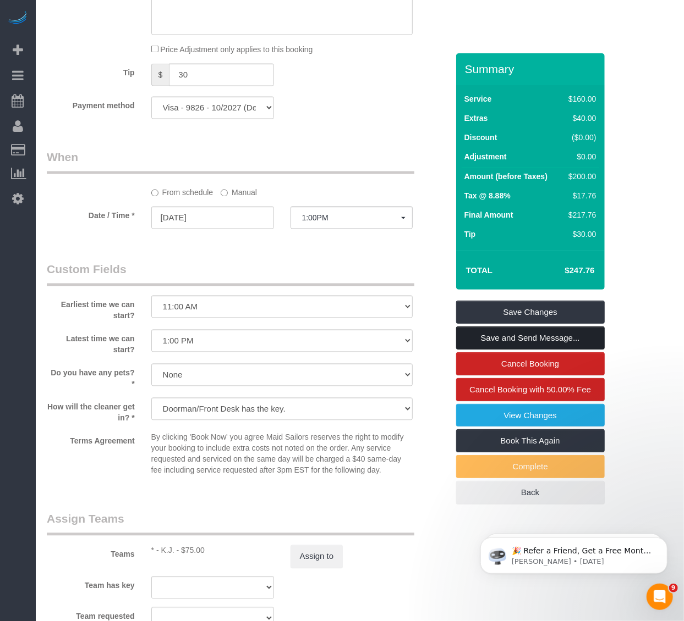
click at [542, 329] on link "Save and Send Message..." at bounding box center [530, 338] width 148 height 23
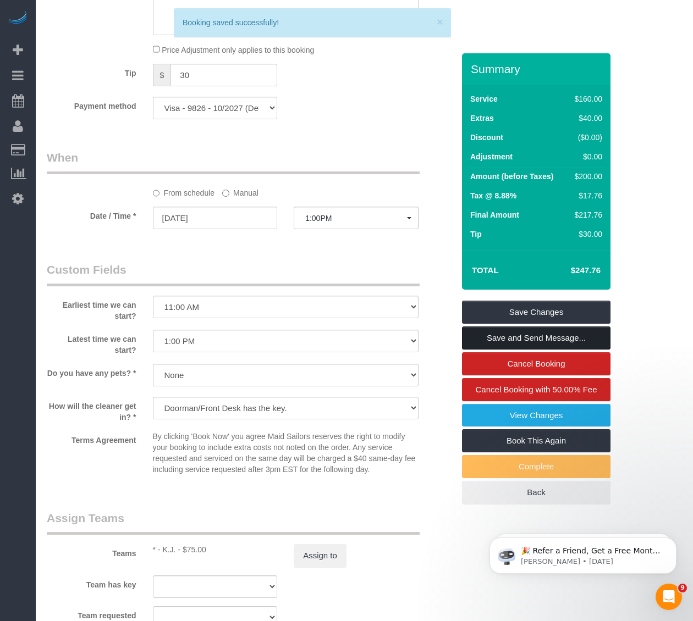
type input "Cleaning Confirmed for [DATE] 1:00pm"
type input ""[PERSON_NAME]" <[EMAIL_ADDRESS][DOMAIN_NAME]>"
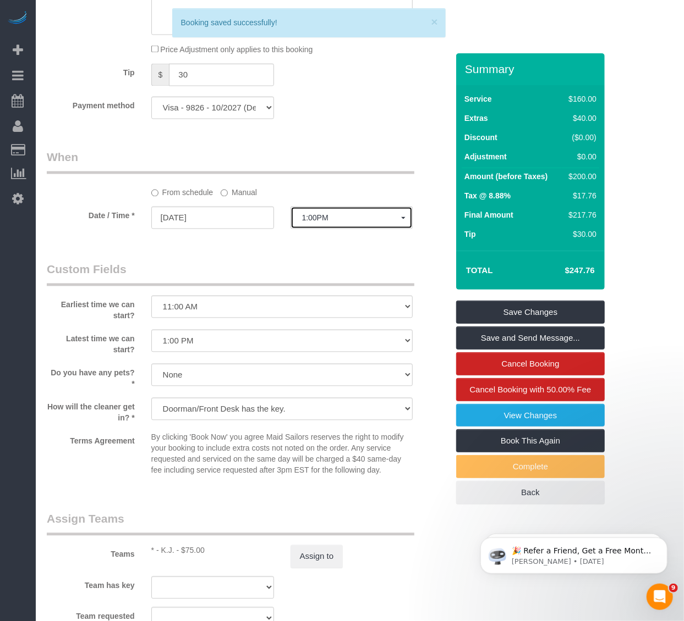
click at [314, 227] on button "1:00PM" at bounding box center [351, 218] width 123 height 23
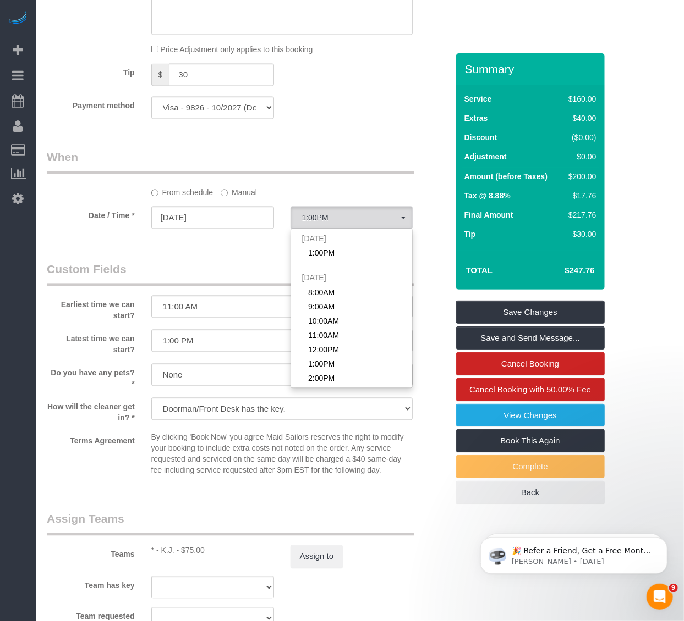
click at [228, 199] on label "Manual" at bounding box center [239, 191] width 36 height 15
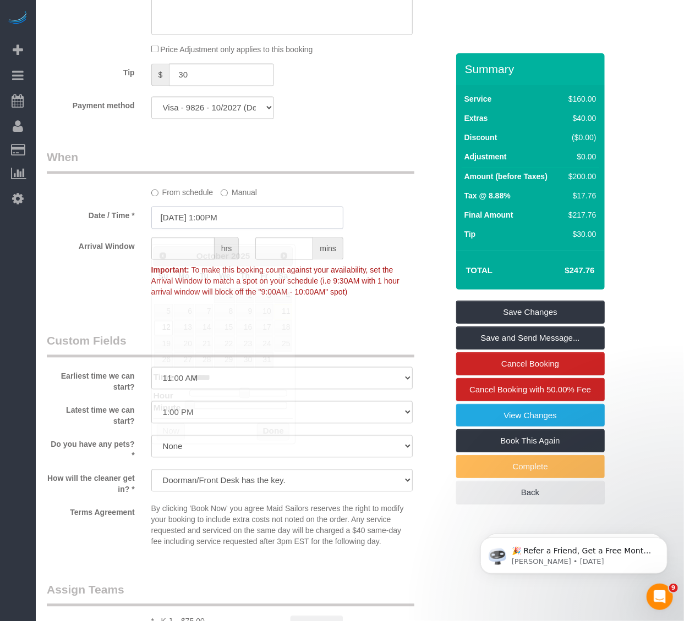
click at [231, 229] on input "[DATE] 1:00PM" at bounding box center [247, 218] width 192 height 23
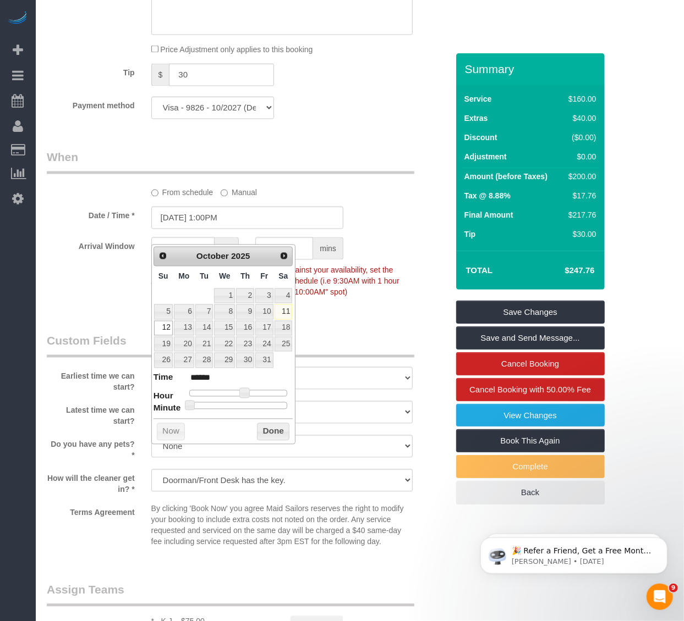
type input "[DATE] 11:00AM"
type input "*******"
click at [235, 392] on div at bounding box center [238, 393] width 98 height 7
click at [284, 422] on div "Prev Next [DATE] Su Mo Tu We Th Fr Sa 1 2 3 4 5 6 7 8 9 10 11 12 13 14 15 16 17…" at bounding box center [223, 345] width 144 height 200
click at [284, 436] on button "Done" at bounding box center [273, 432] width 32 height 18
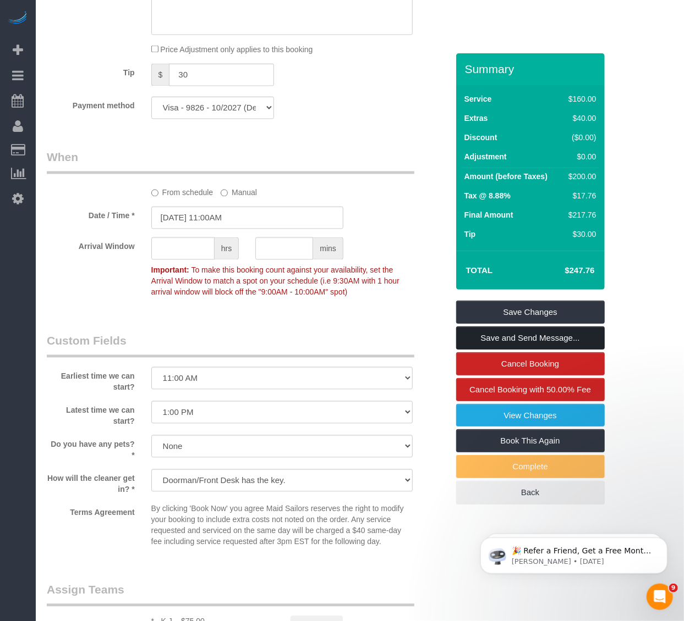
click at [491, 338] on link "Save and Send Message..." at bounding box center [530, 338] width 148 height 23
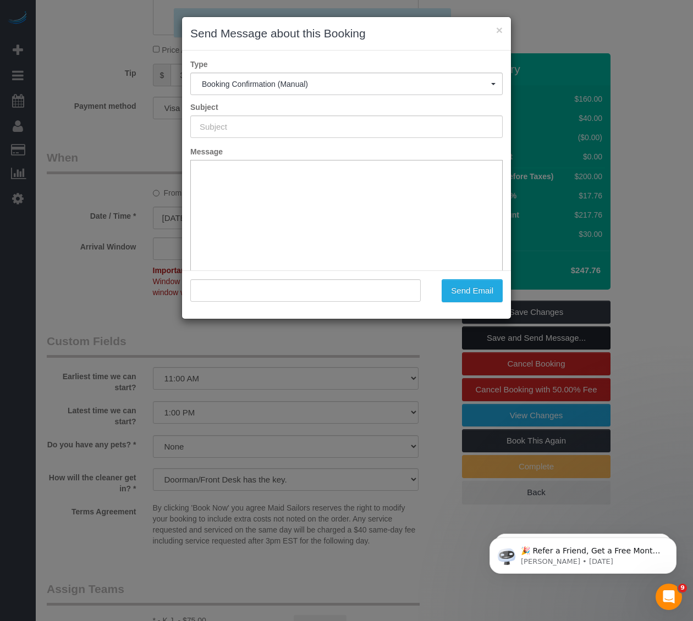
type input "Cleaning Confirmed for [DATE] 11:00am"
type input ""[PERSON_NAME]" <[EMAIL_ADDRESS][DOMAIN_NAME]>"
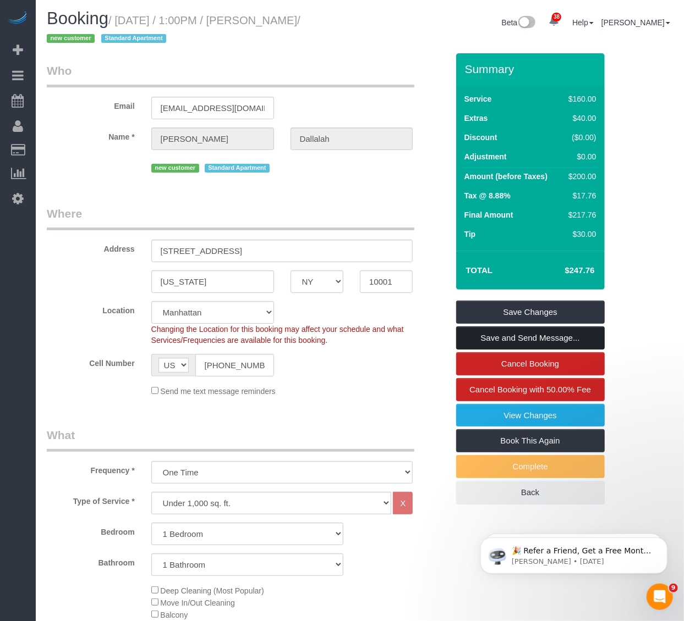
scroll to position [0, 0]
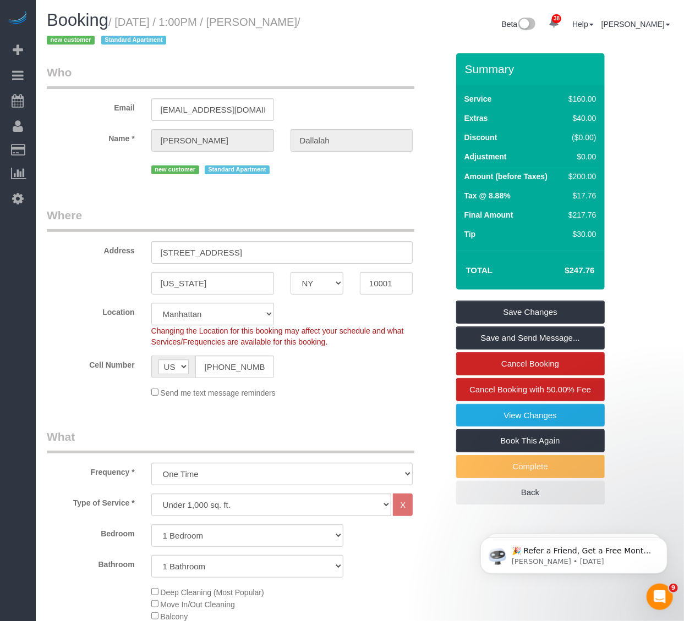
drag, startPoint x: 332, startPoint y: 20, endPoint x: 263, endPoint y: 24, distance: 68.8
click at [263, 24] on small "/ [DATE] / 1:00PM / [PERSON_NAME] / new customer Standard Apartment" at bounding box center [174, 31] width 254 height 31
copy small "[PERSON_NAME]"
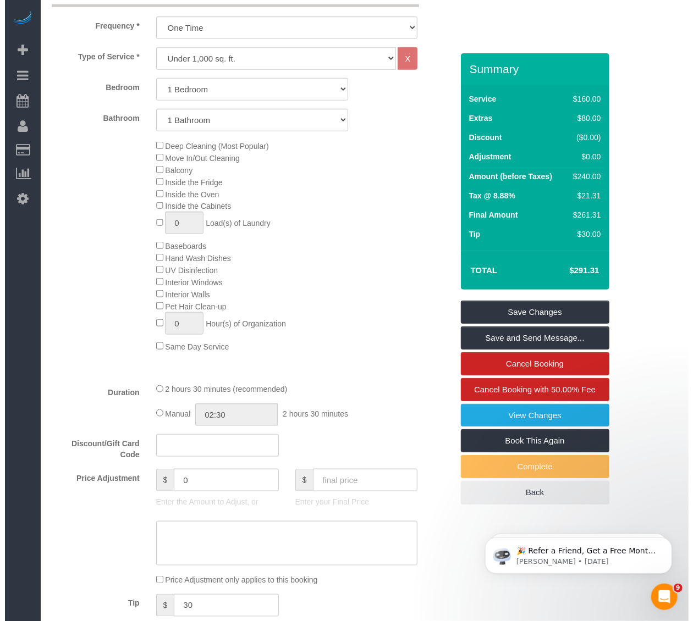
scroll to position [611, 0]
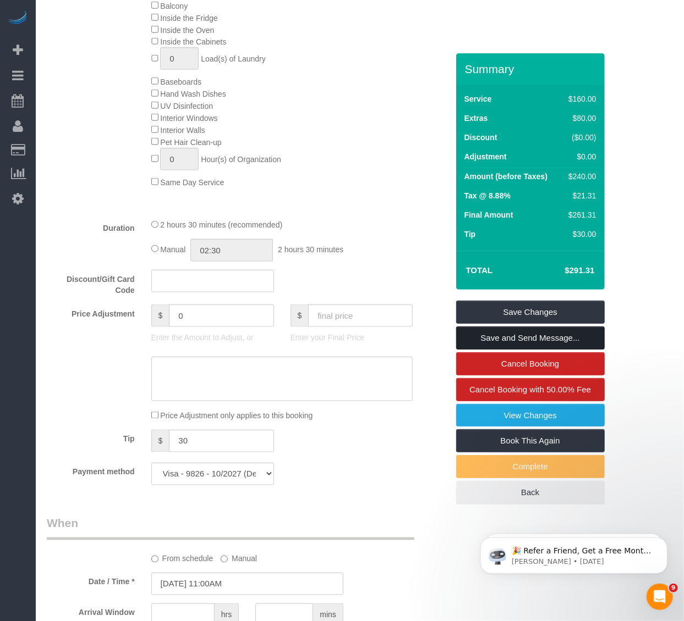
click at [559, 340] on link "Save and Send Message..." at bounding box center [530, 338] width 148 height 23
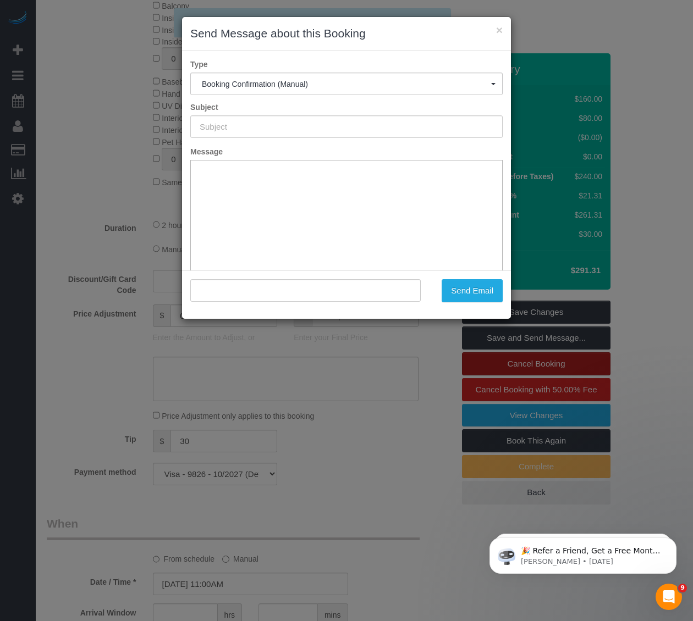
type input "Cleaning Confirmed for [DATE] 11:00am"
type input ""[PERSON_NAME]" <[EMAIL_ADDRESS][DOMAIN_NAME]>"
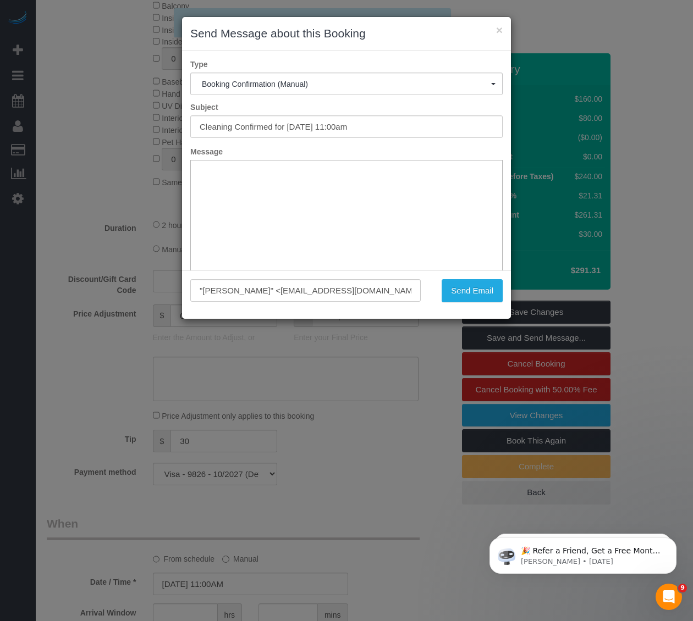
scroll to position [0, 0]
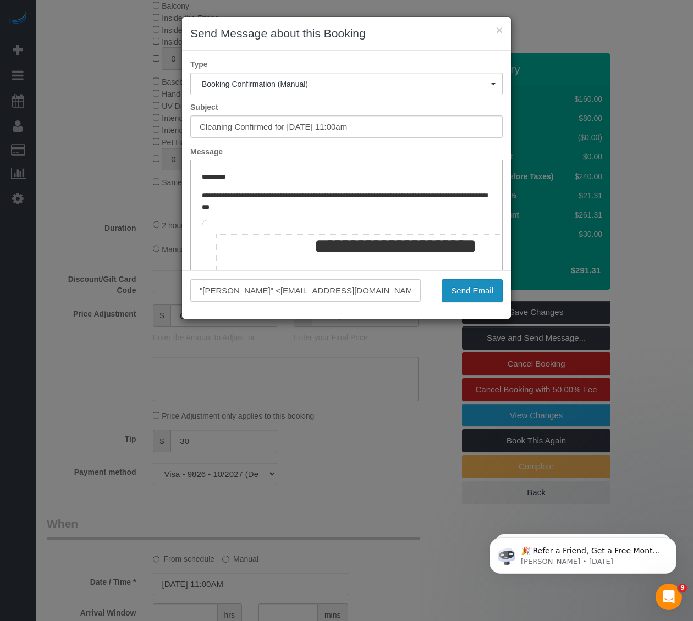
click at [472, 294] on button "Send Email" at bounding box center [472, 290] width 61 height 23
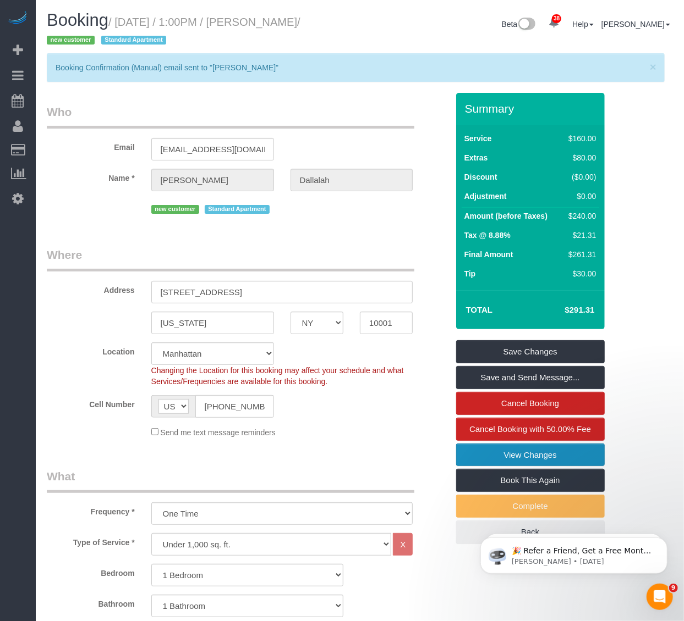
click at [509, 455] on link "View Changes" at bounding box center [530, 455] width 148 height 23
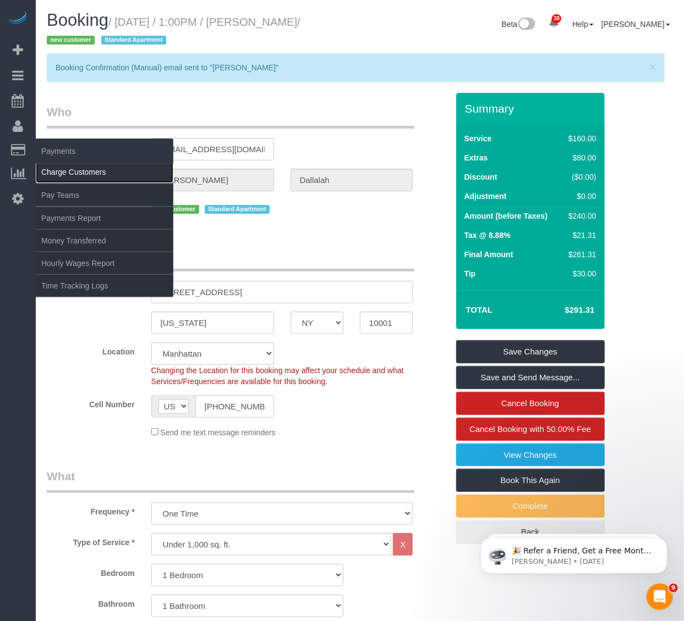
click at [57, 173] on link "Charge Customers" at bounding box center [104, 172] width 137 height 22
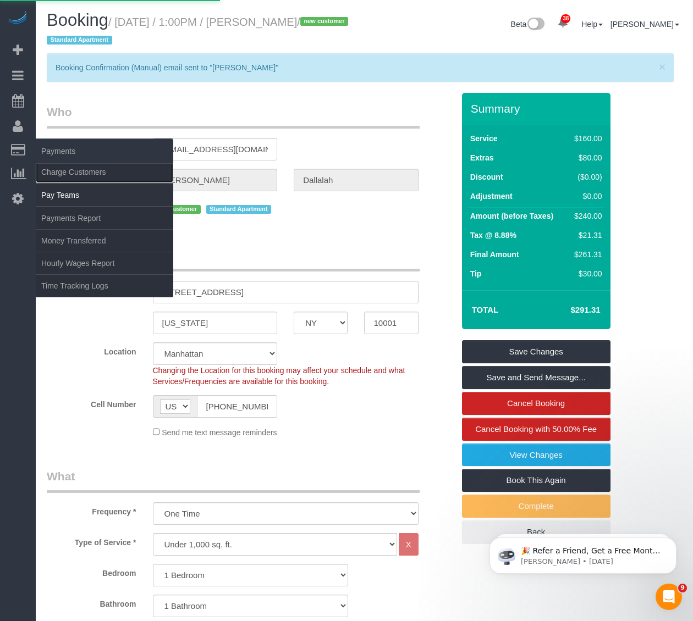
select select
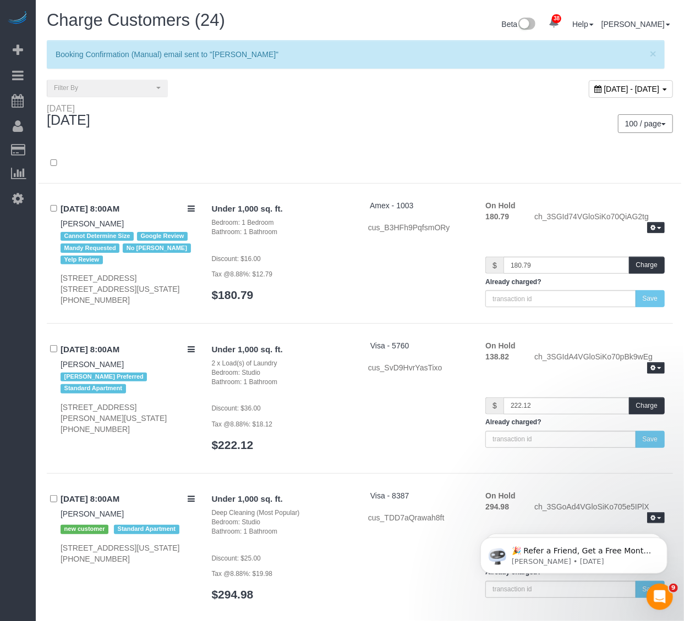
click at [588, 96] on div "[DATE] - [DATE]" at bounding box center [630, 89] width 84 height 18
type input "**********"
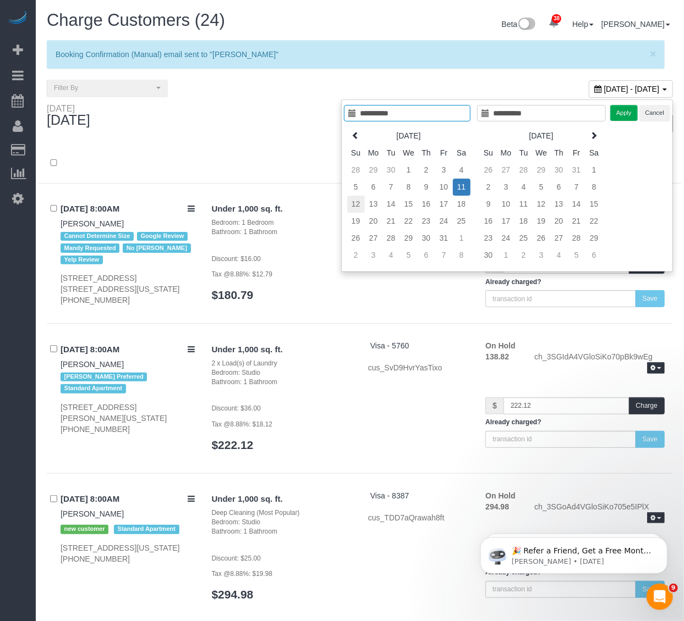
type input "**********"
click at [353, 206] on td "12" at bounding box center [356, 204] width 18 height 17
type input "**********"
click at [353, 206] on td "12" at bounding box center [356, 204] width 18 height 17
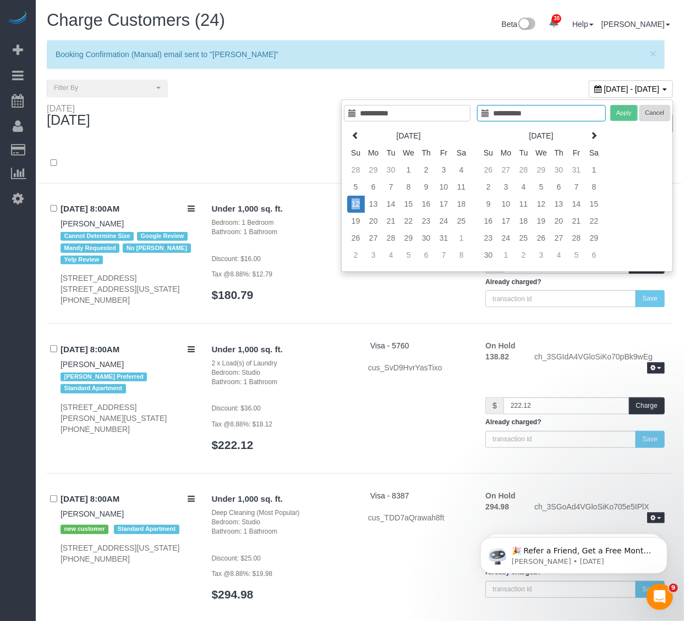
type input "**********"
click at [626, 116] on button "Apply" at bounding box center [623, 113] width 27 height 16
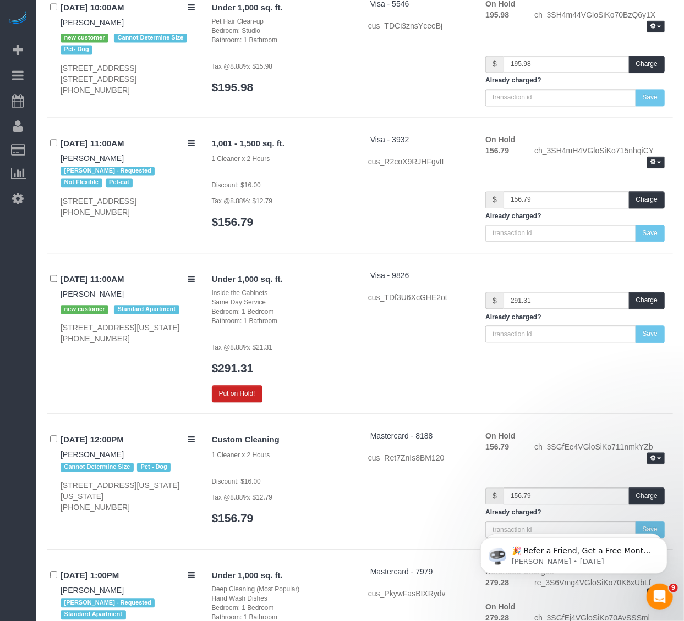
scroll to position [1100, 0]
click at [338, 362] on h3 "$291.31" at bounding box center [282, 368] width 140 height 13
click at [361, 293] on div "Under 1,000 sq. ft. Inside the Cabinets Same Day Service Bedroom: 1 Bedroom Bat…" at bounding box center [438, 337] width 470 height 133
click at [232, 386] on button "Put on Hold!" at bounding box center [237, 394] width 51 height 17
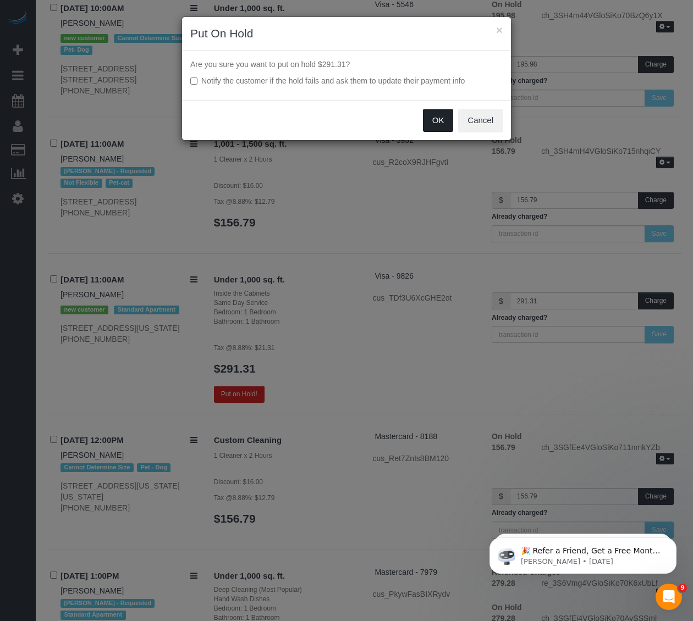
click at [429, 118] on button "OK" at bounding box center [438, 120] width 31 height 23
